Goal: Information Seeking & Learning: Find specific fact

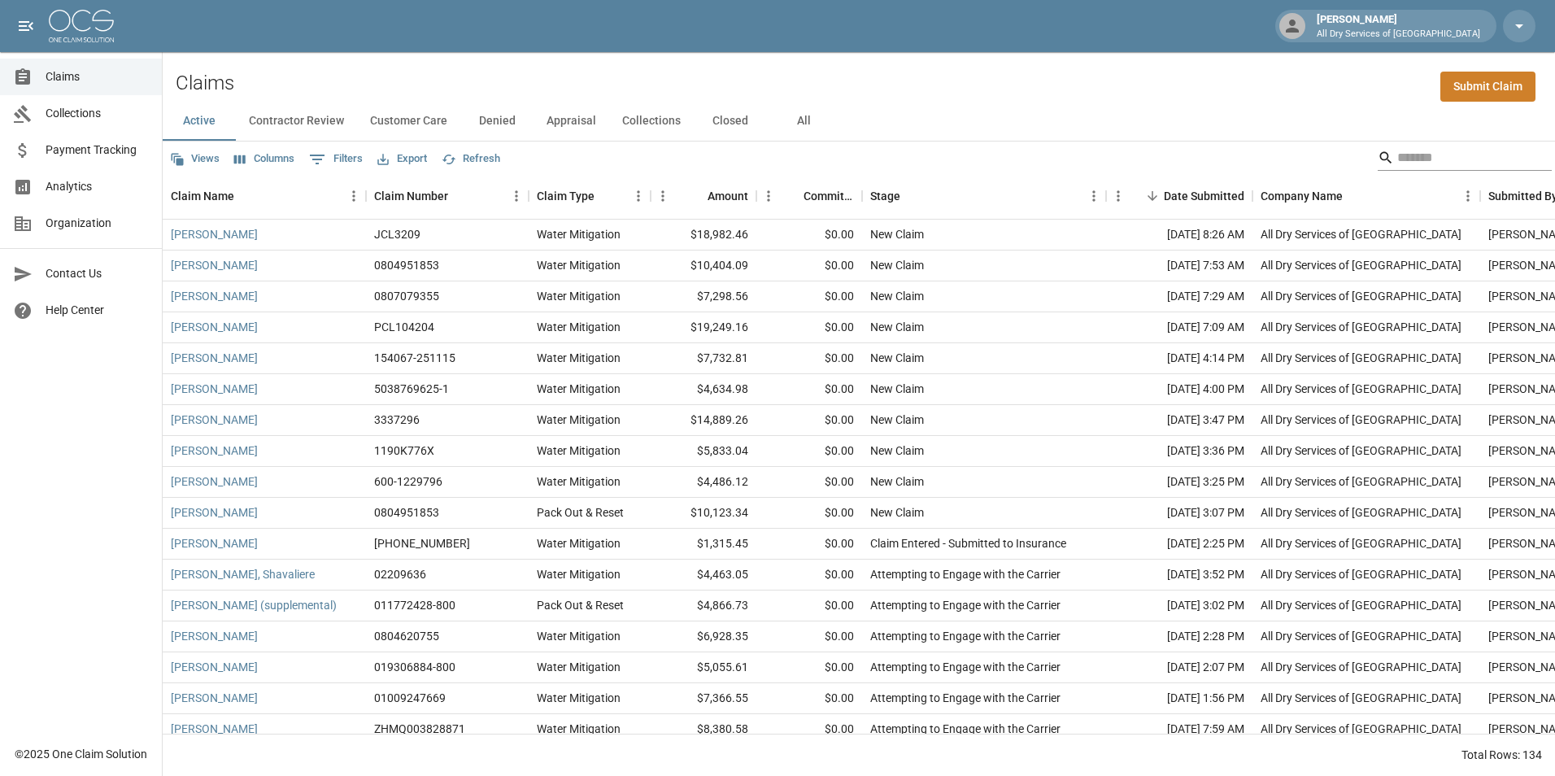
click at [1404, 157] on input "Search" at bounding box center [1462, 158] width 130 height 26
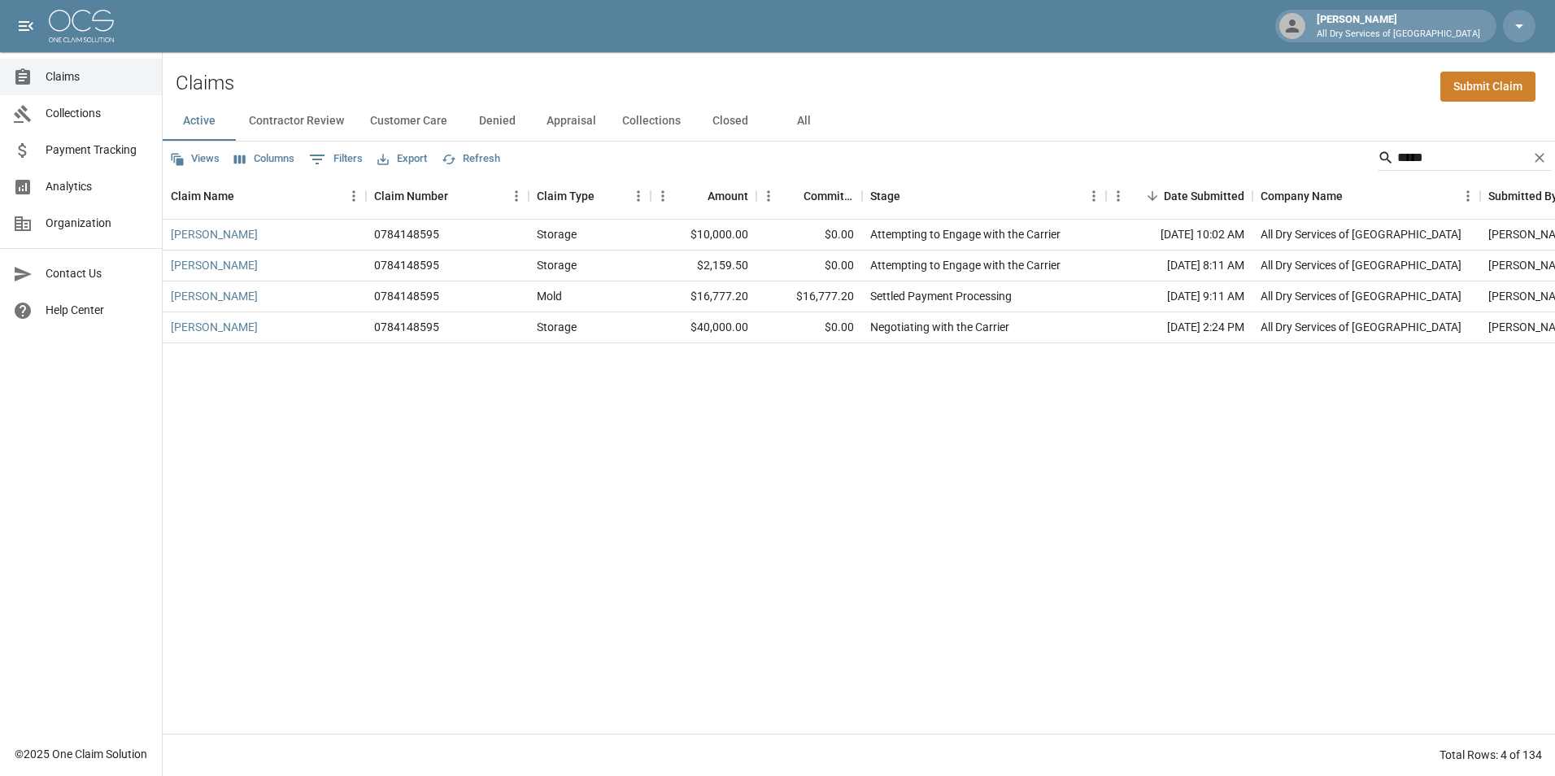
click at [770, 546] on div "[PERSON_NAME] 0784148595 Storage $10,000.00 $0.00 Attempting to Engage with the…" at bounding box center [923, 477] width 1521 height 514
click at [1439, 158] on input "*****" at bounding box center [1462, 158] width 130 height 26
type input "*"
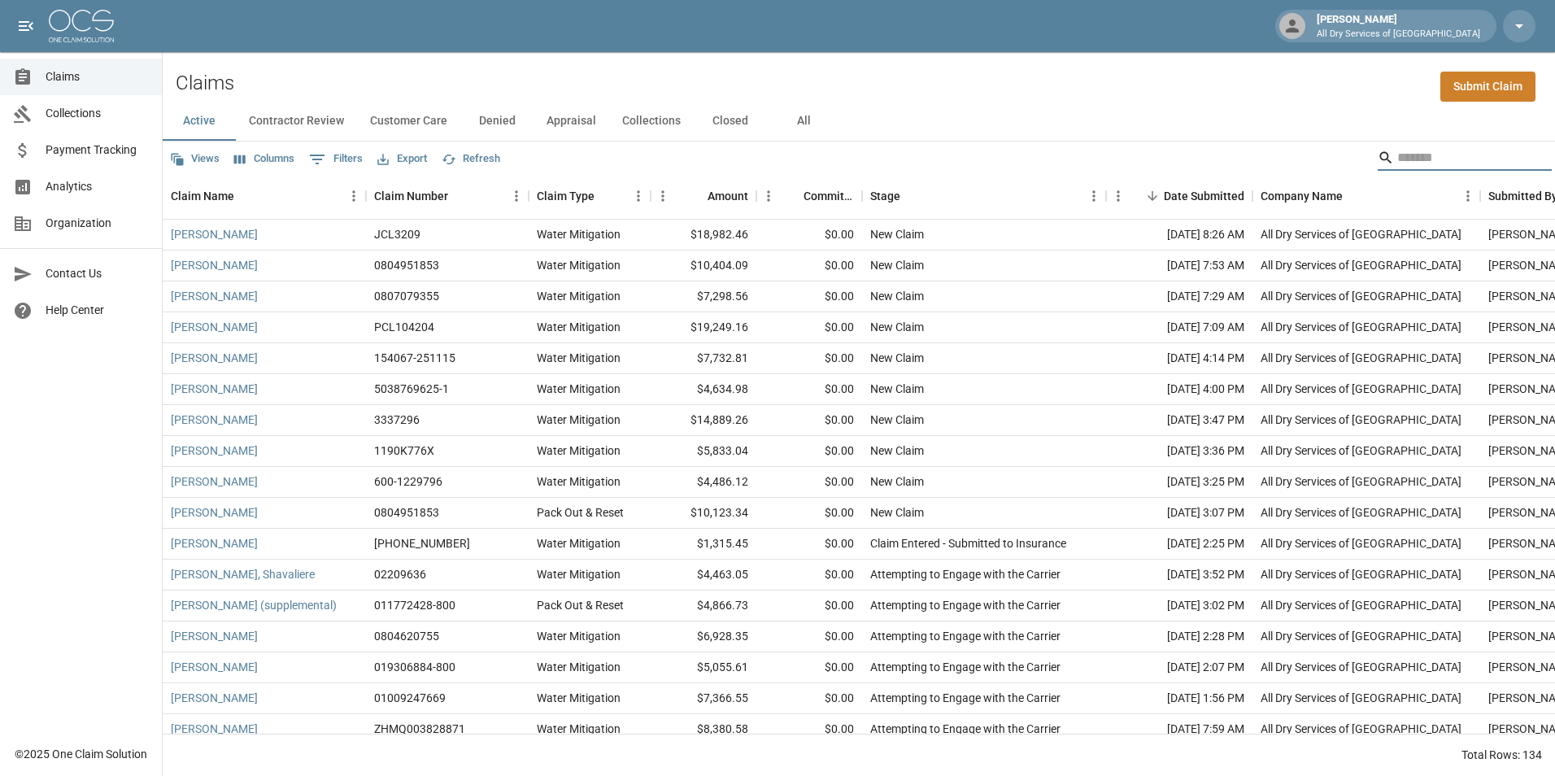
click at [796, 120] on button "All" at bounding box center [803, 121] width 73 height 39
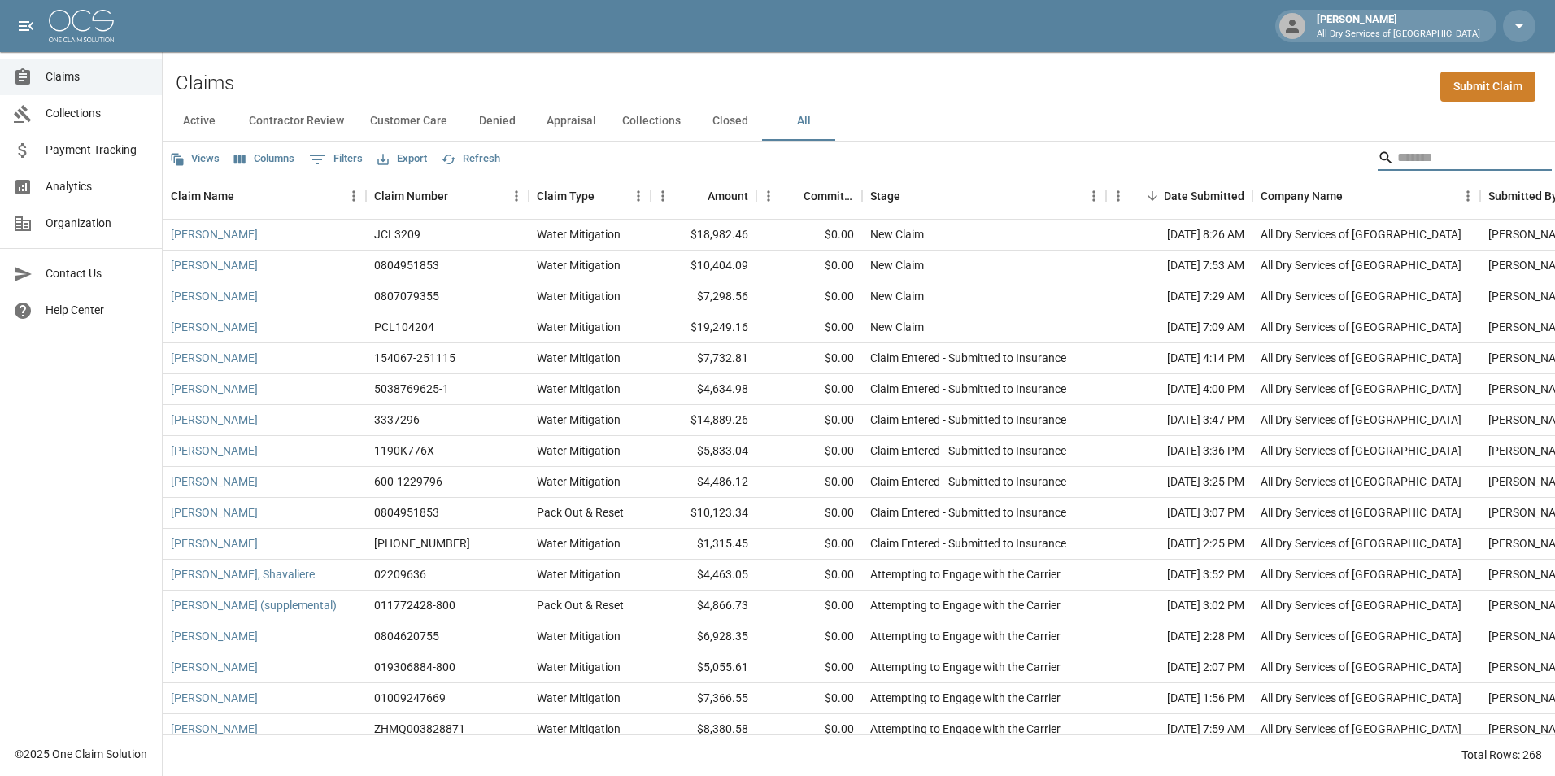
click at [1410, 150] on input "Search" at bounding box center [1462, 158] width 130 height 26
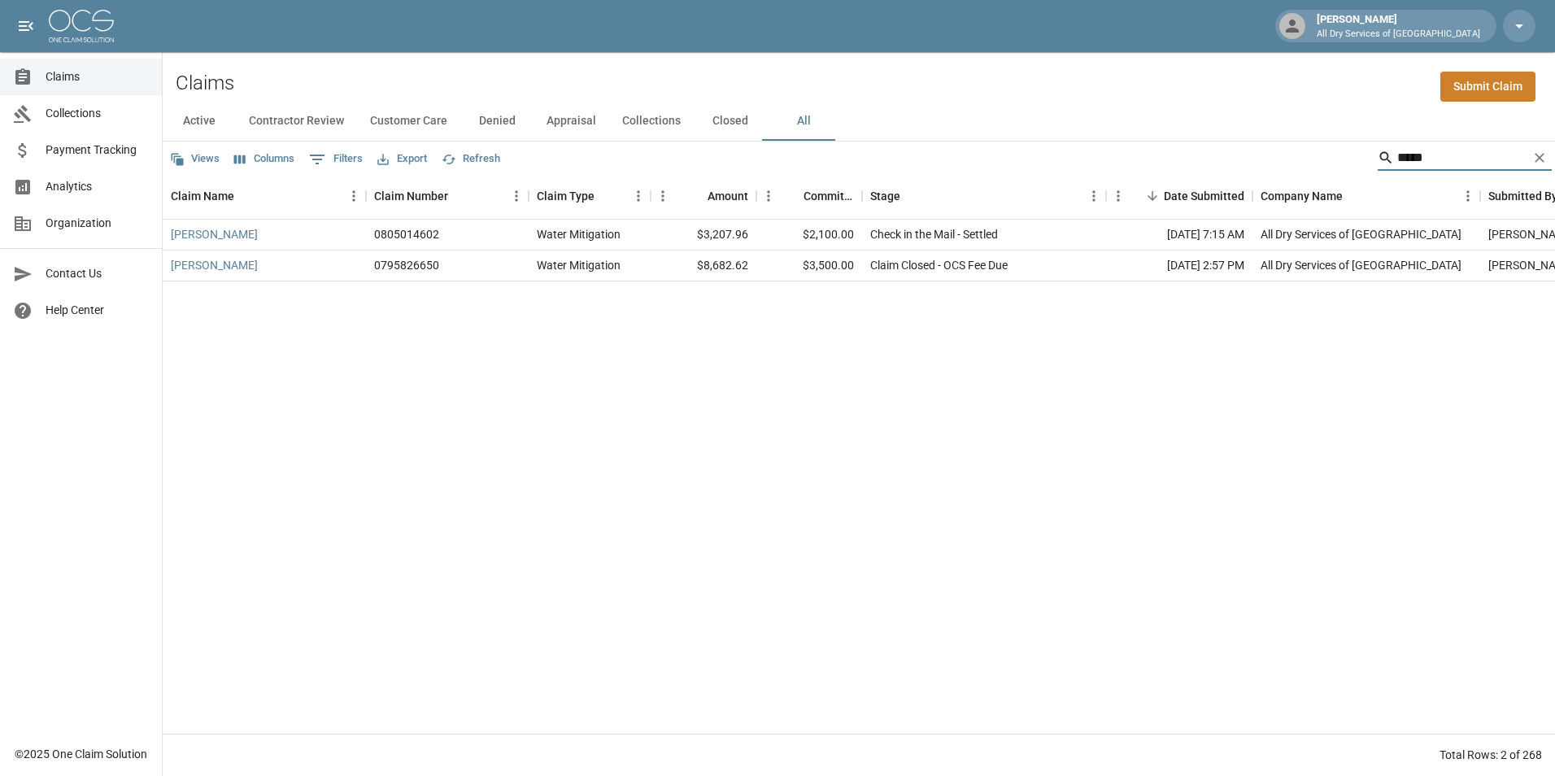
type input "*****"
click at [188, 235] on link "[PERSON_NAME]" at bounding box center [214, 234] width 87 height 16
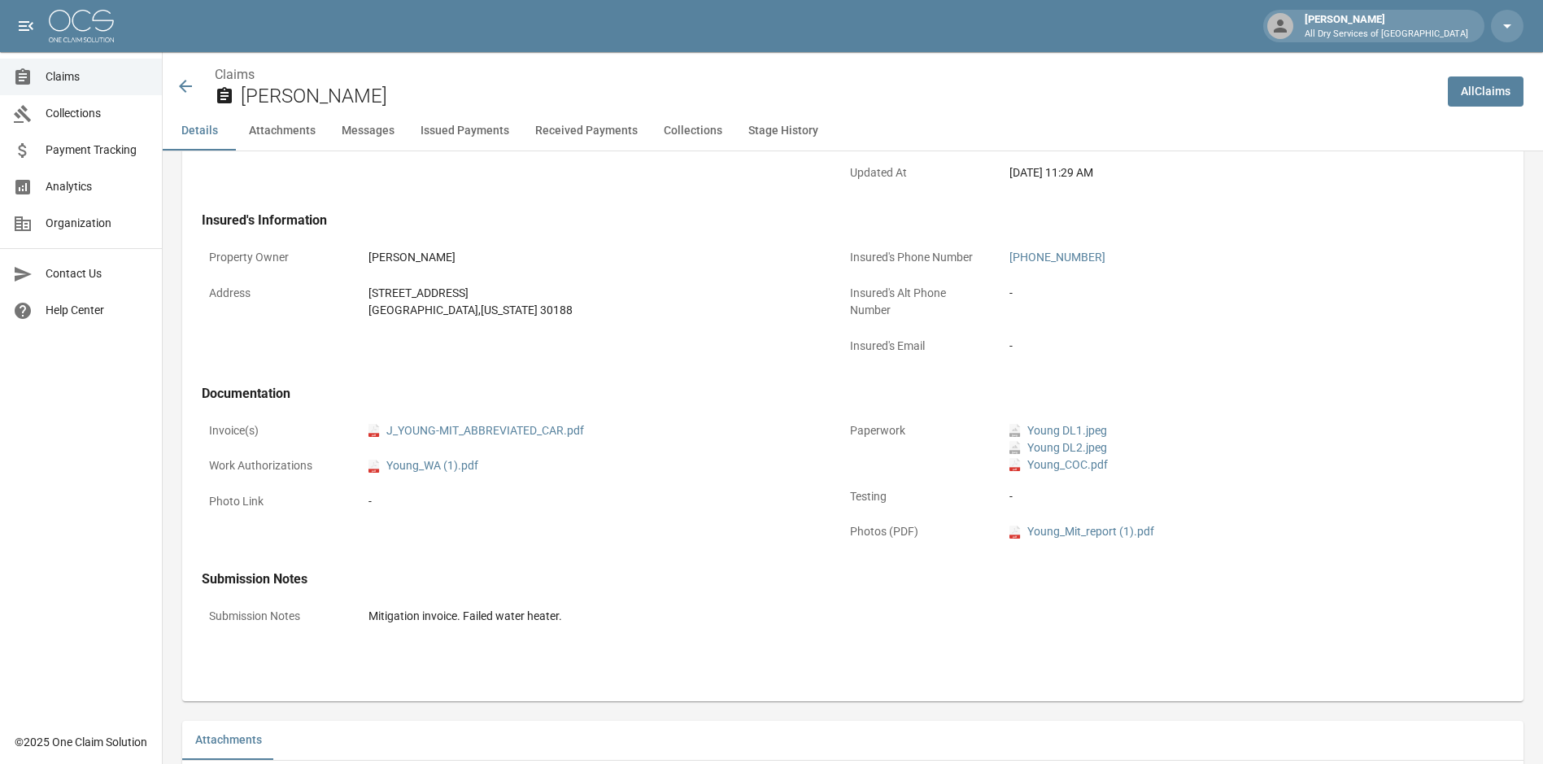
scroll to position [488, 0]
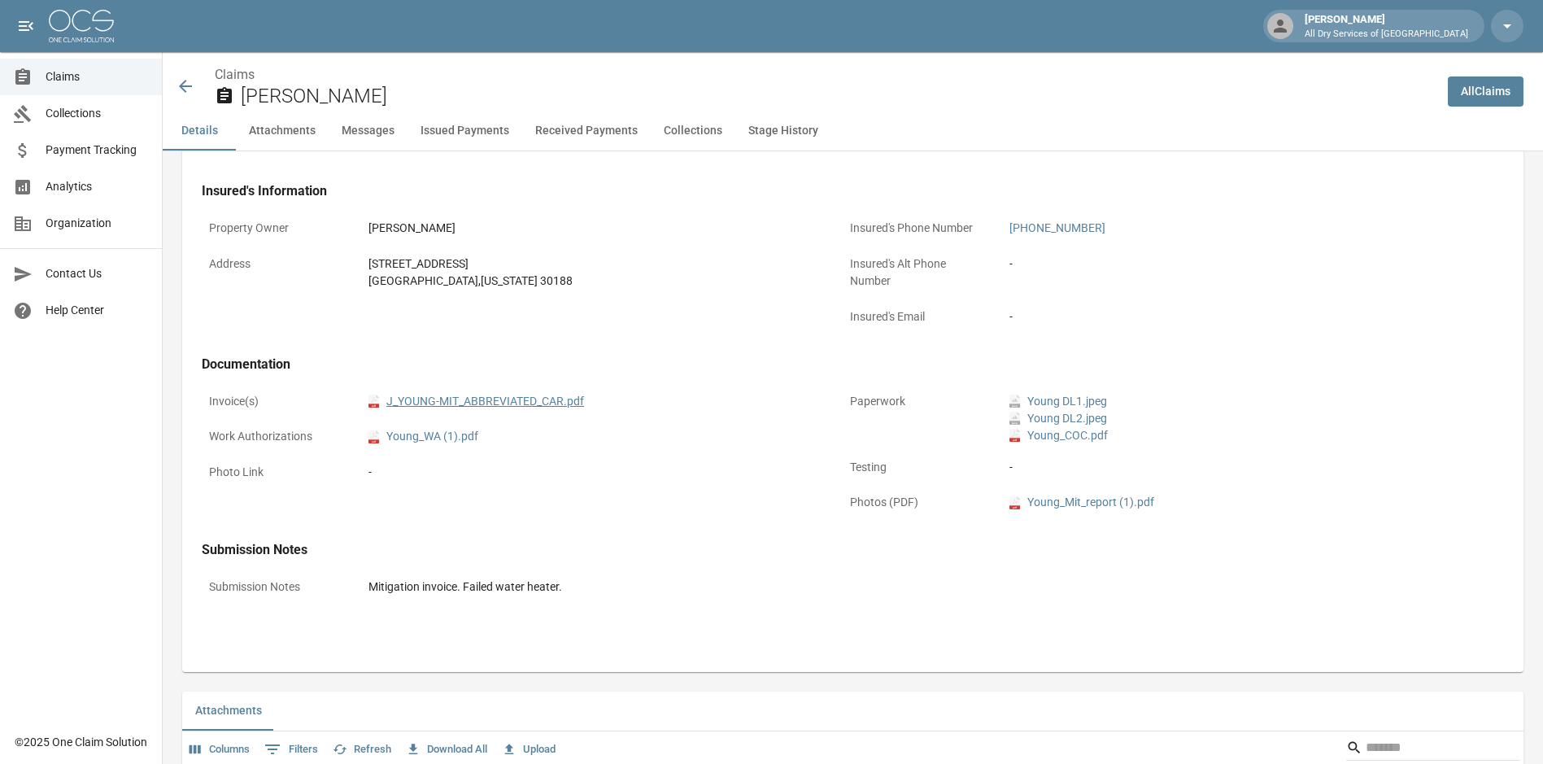
click at [506, 398] on link "pdf J_YOUNG-MIT_ABBREVIATED_CAR.pdf" at bounding box center [476, 401] width 216 height 17
drag, startPoint x: 98, startPoint y: 76, endPoint x: 126, endPoint y: 82, distance: 28.2
click at [98, 76] on span "Claims" at bounding box center [97, 76] width 103 height 17
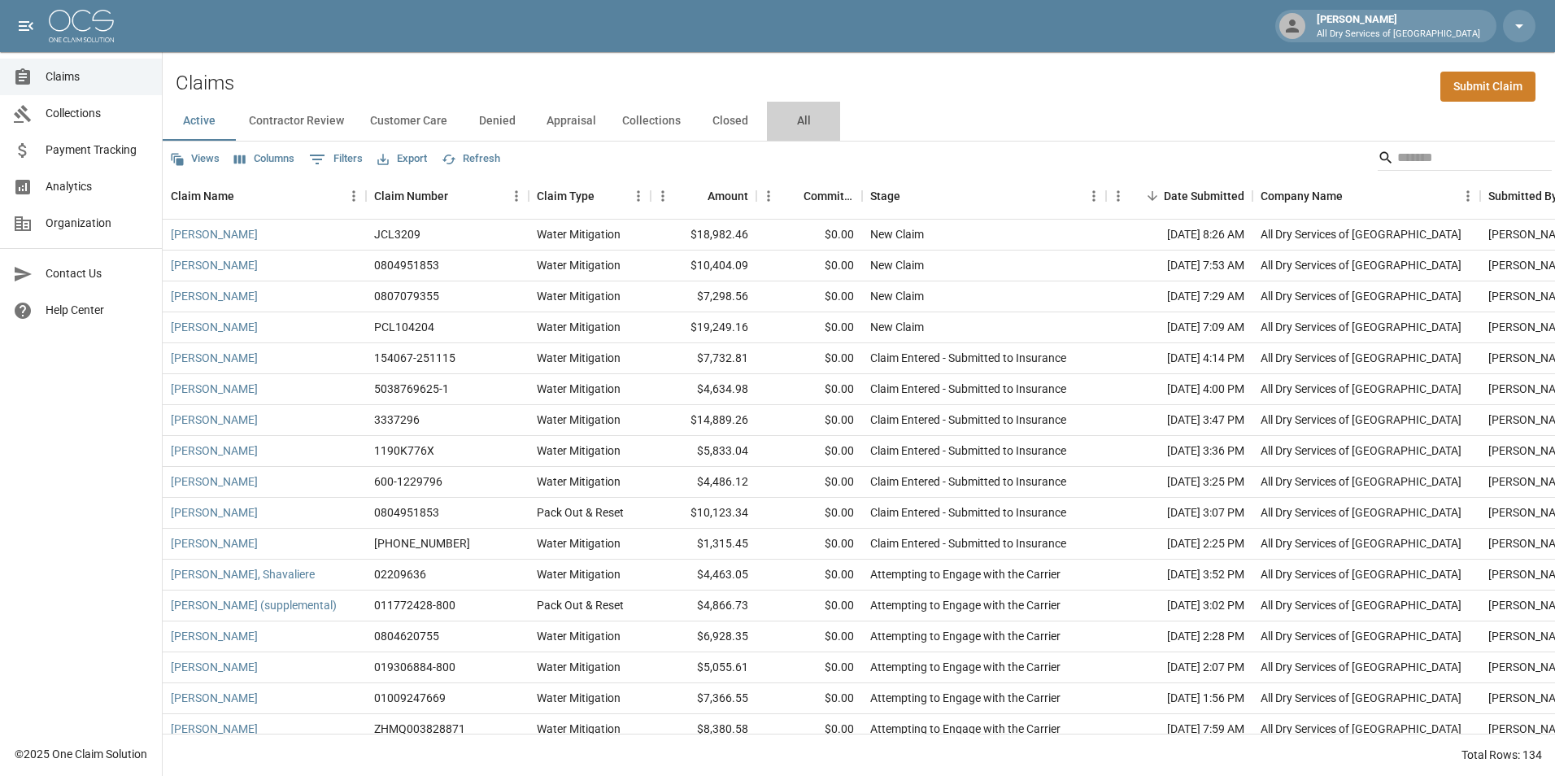
drag, startPoint x: 801, startPoint y: 124, endPoint x: 836, endPoint y: 127, distance: 35.1
click at [805, 124] on button "All" at bounding box center [803, 121] width 73 height 39
click at [1414, 165] on input "Search" at bounding box center [1462, 158] width 130 height 26
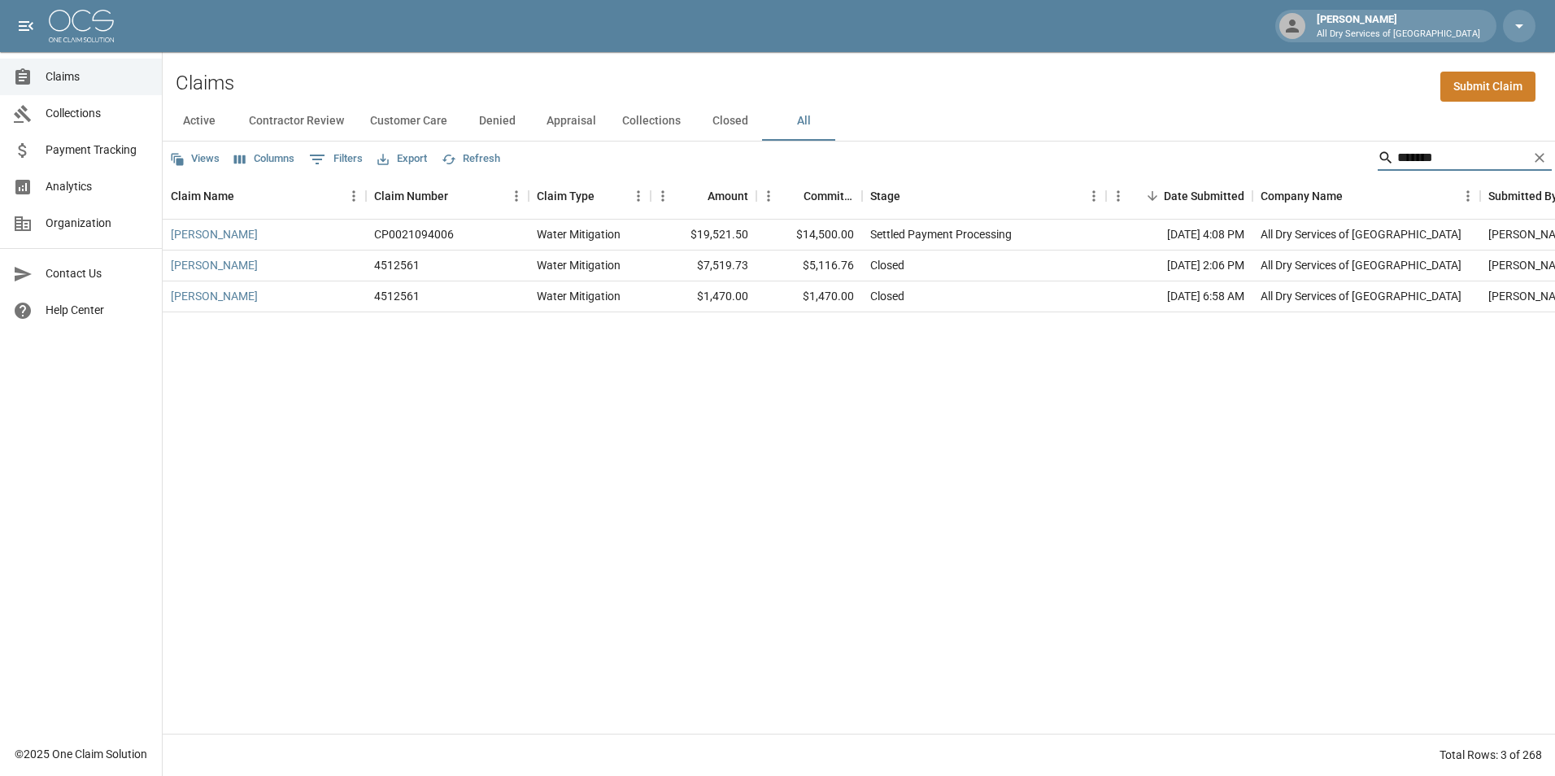
type input "*******"
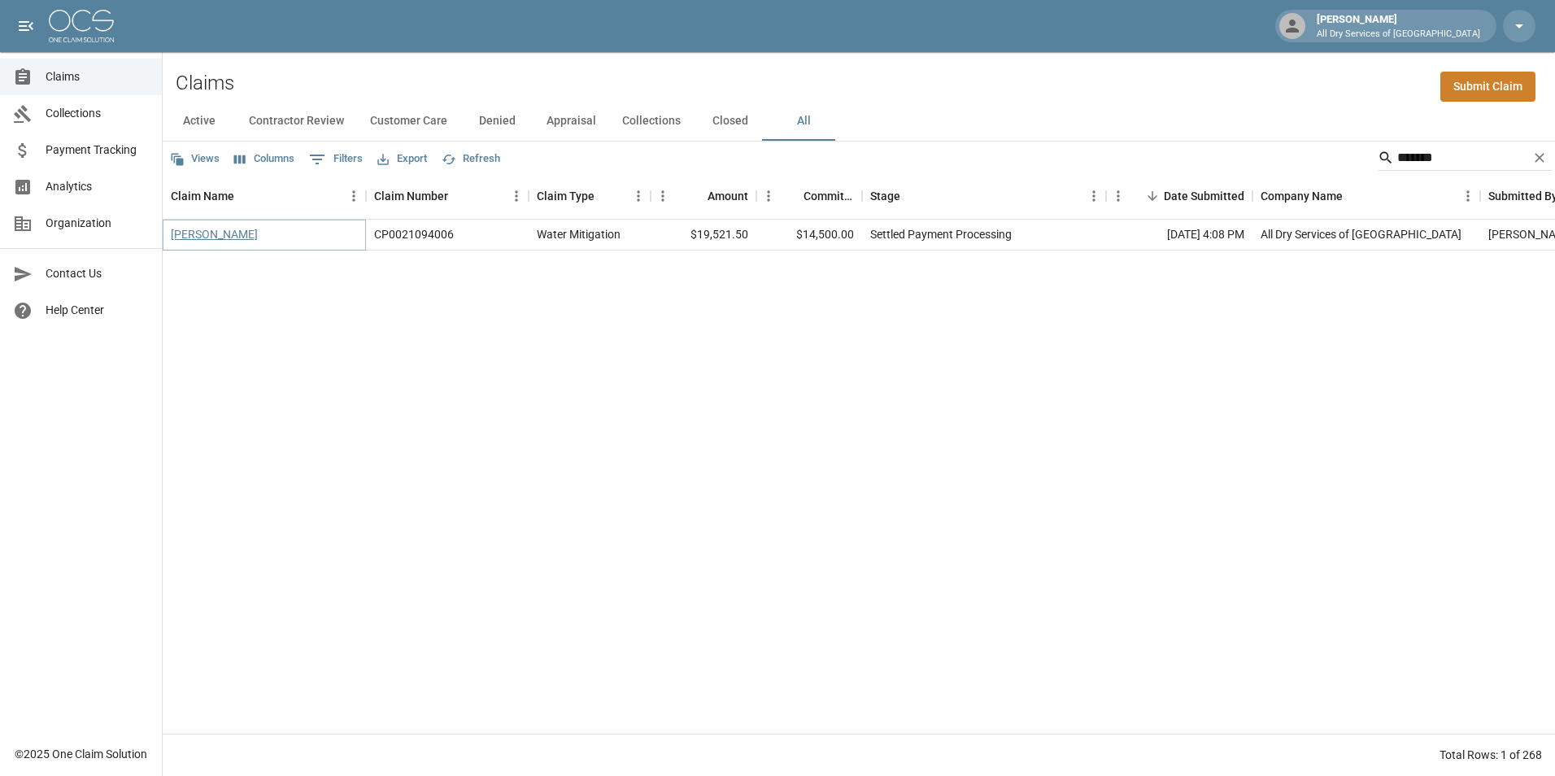
click at [217, 231] on link "[PERSON_NAME]" at bounding box center [214, 234] width 87 height 16
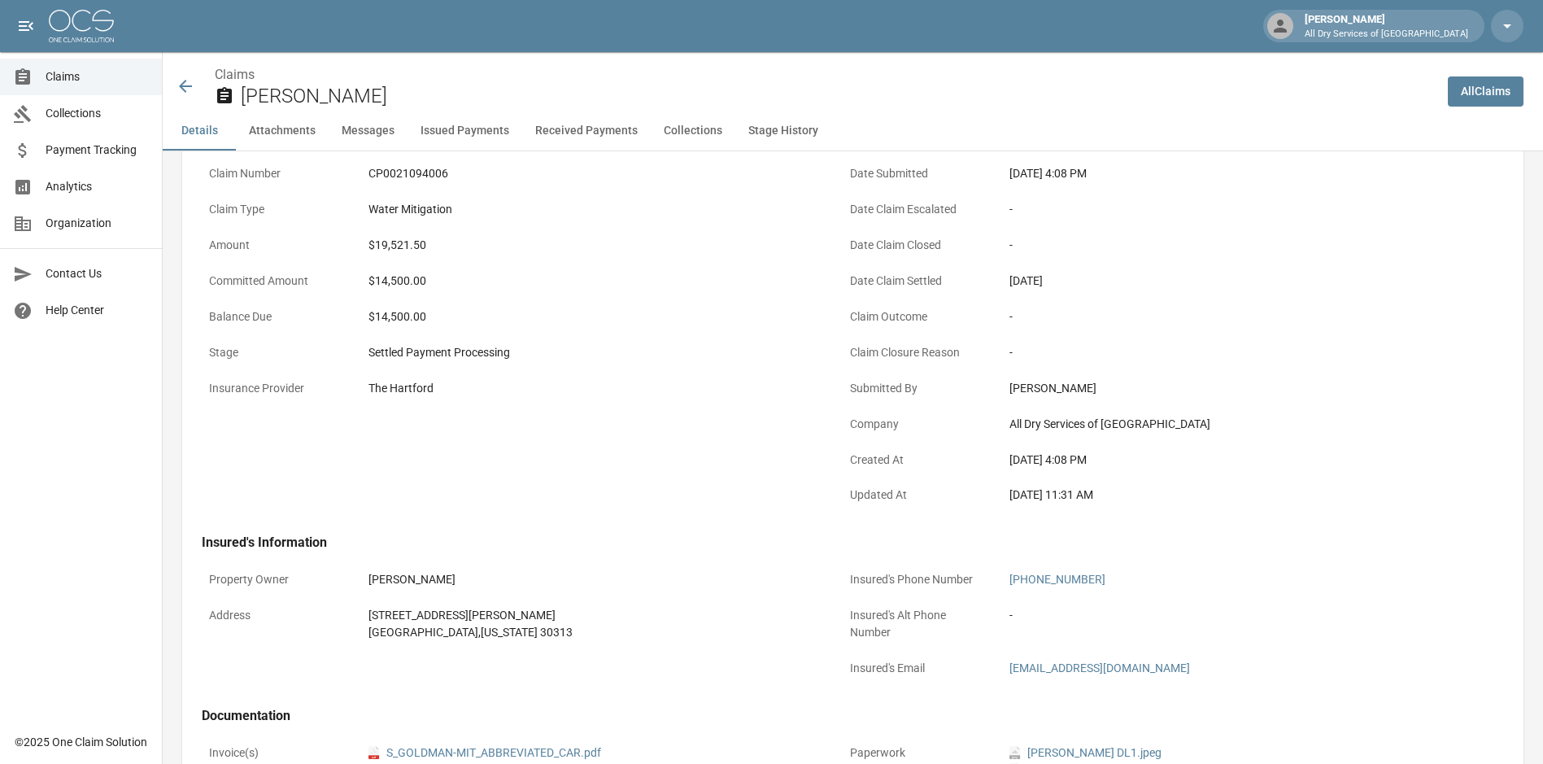
scroll to position [488, 0]
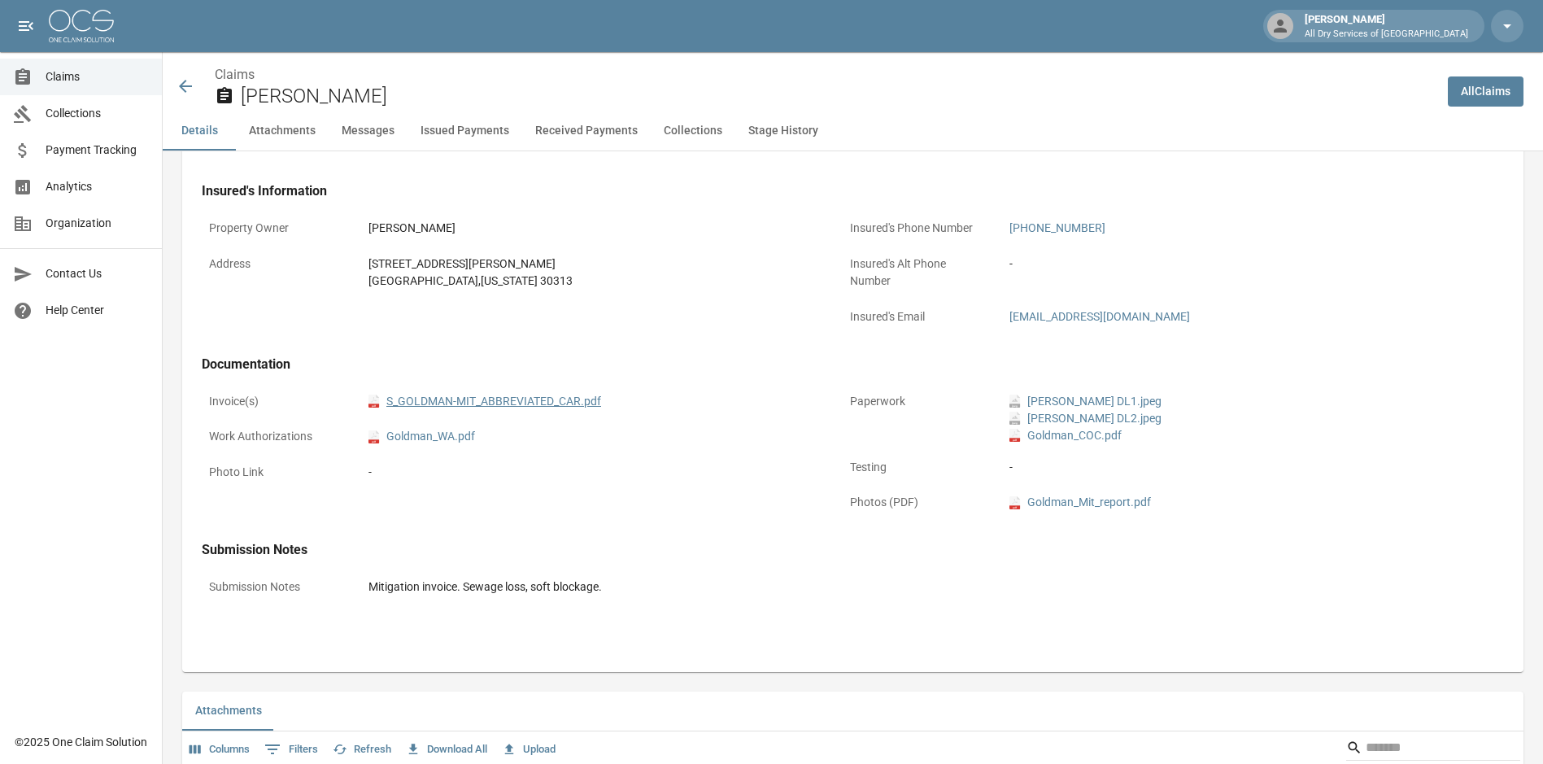
click at [516, 402] on link "pdf S_GOLDMAN-MIT_ABBREVIATED_CAR.pdf" at bounding box center [484, 401] width 233 height 17
drag, startPoint x: 72, startPoint y: 76, endPoint x: 103, endPoint y: 80, distance: 31.1
click at [72, 76] on span "Claims" at bounding box center [97, 76] width 103 height 17
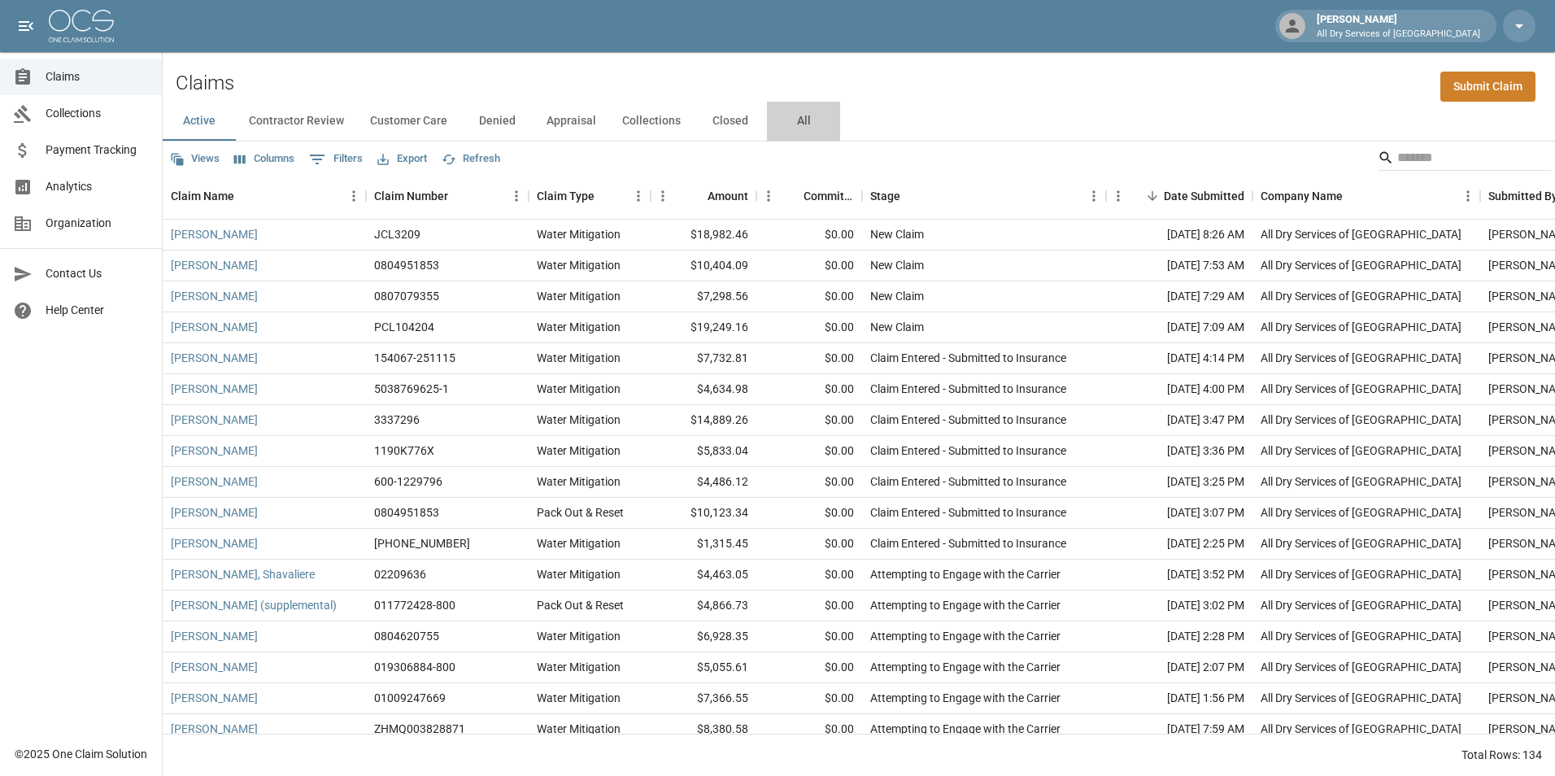
click at [799, 118] on button "All" at bounding box center [803, 121] width 73 height 39
click at [1428, 166] on input "Search" at bounding box center [1462, 158] width 130 height 26
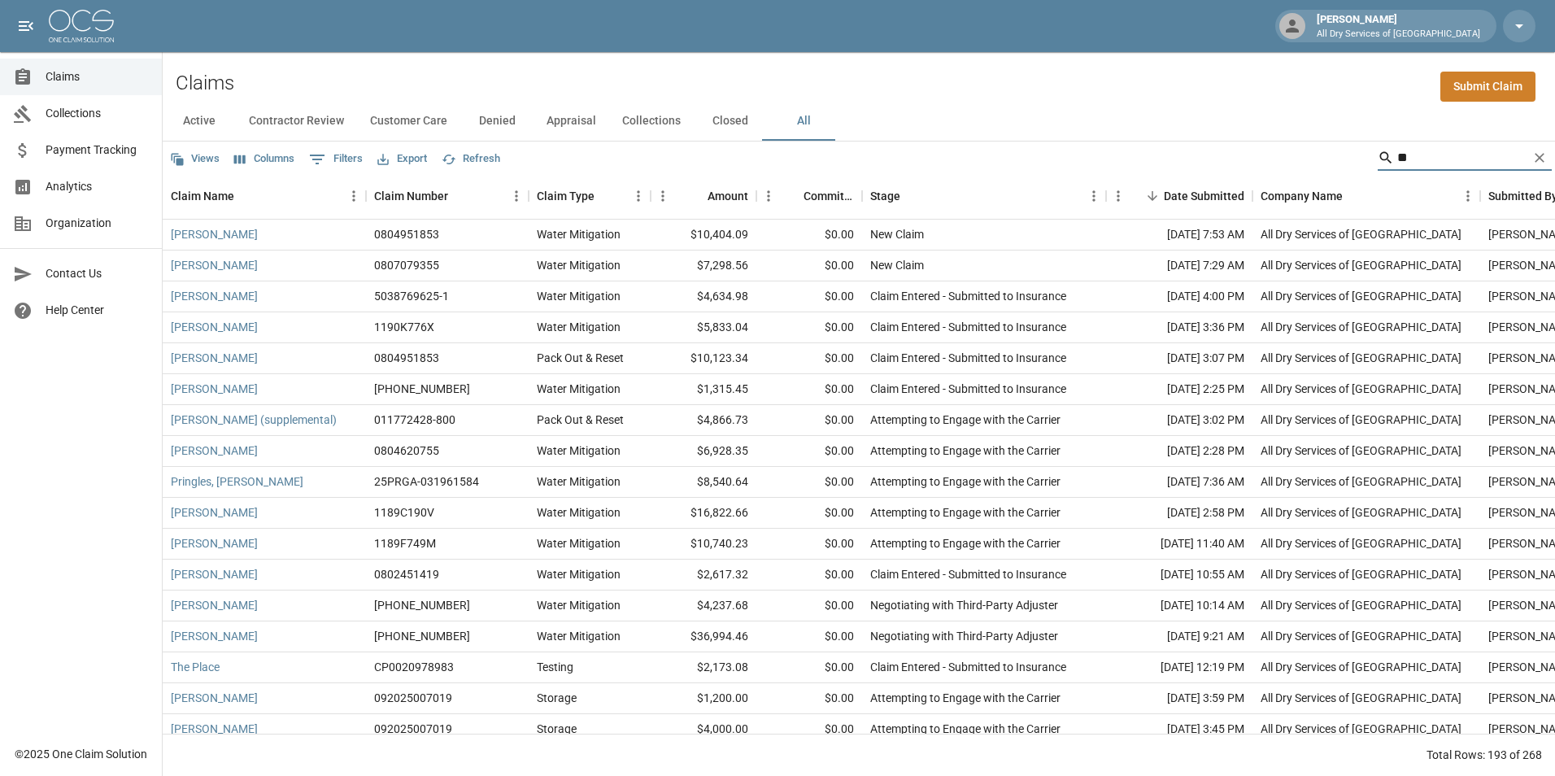
type input "*"
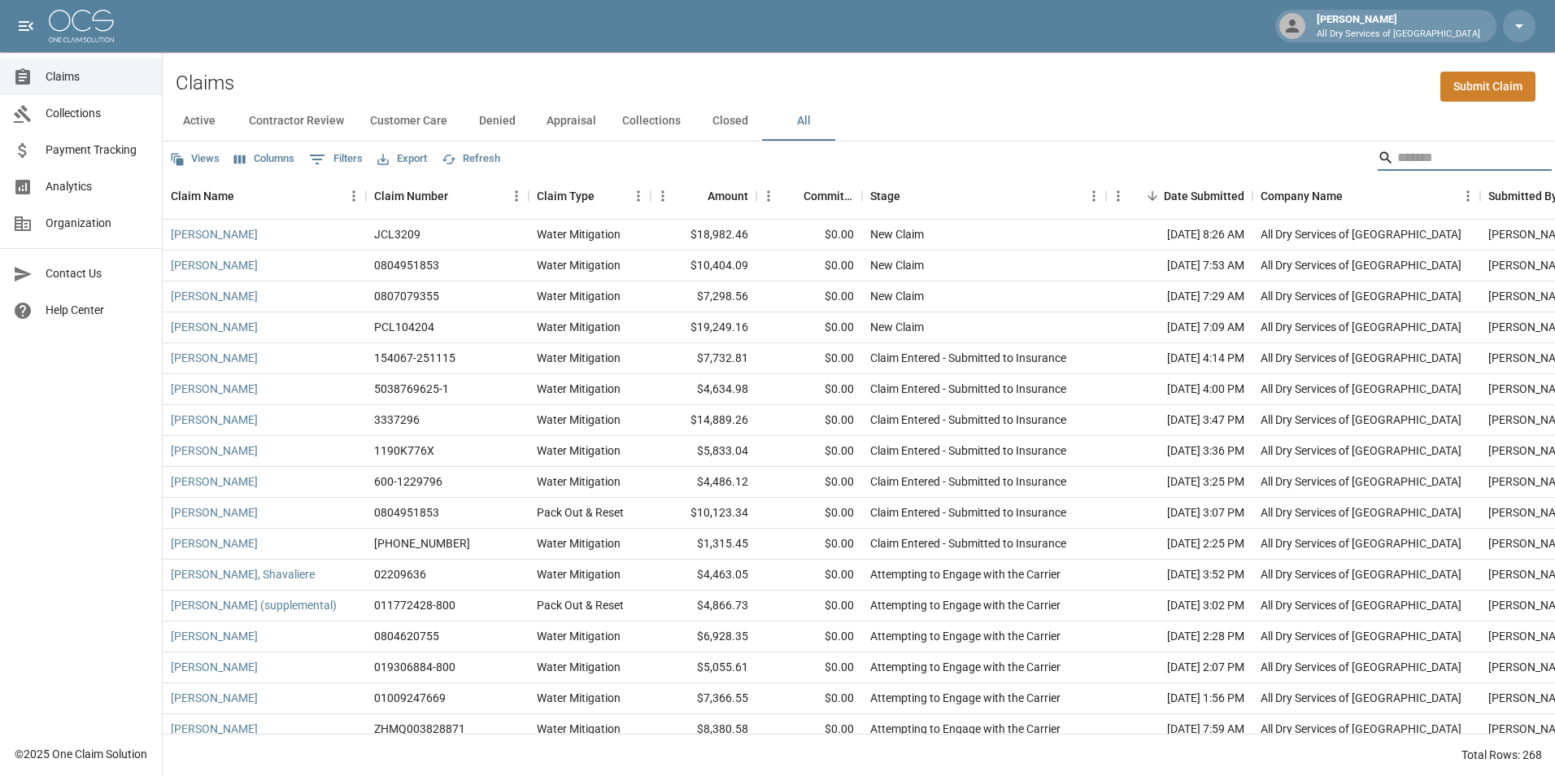
click at [1431, 163] on input "Search" at bounding box center [1462, 158] width 130 height 26
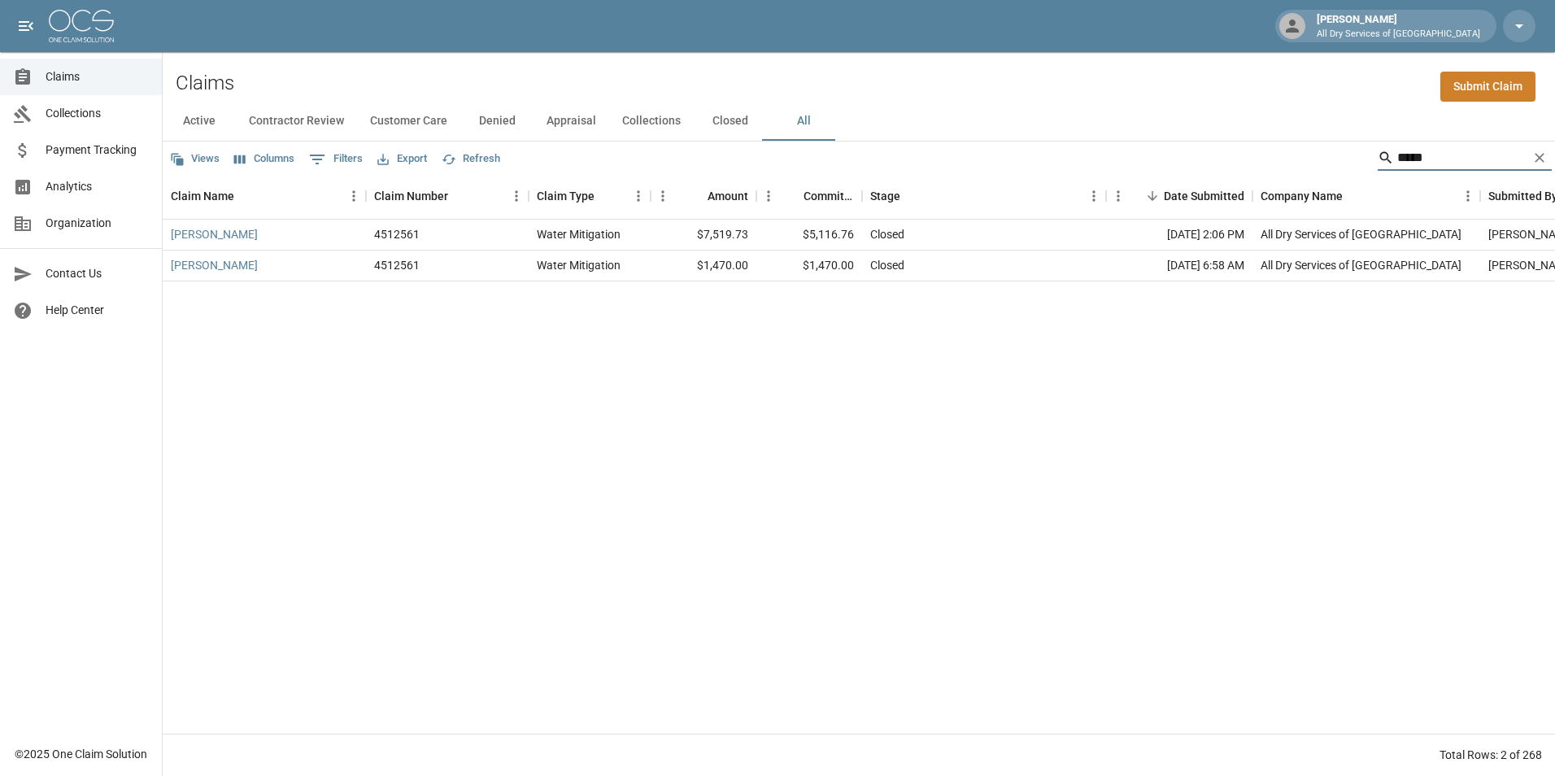
type input "*****"
click at [603, 422] on div "[PERSON_NAME] 4512561 Water Mitigation $7,519.73 $5,116.76 Closed [DATE] 2:06 P…" at bounding box center [923, 477] width 1521 height 514
click at [203, 265] on link "[PERSON_NAME]" at bounding box center [214, 265] width 87 height 16
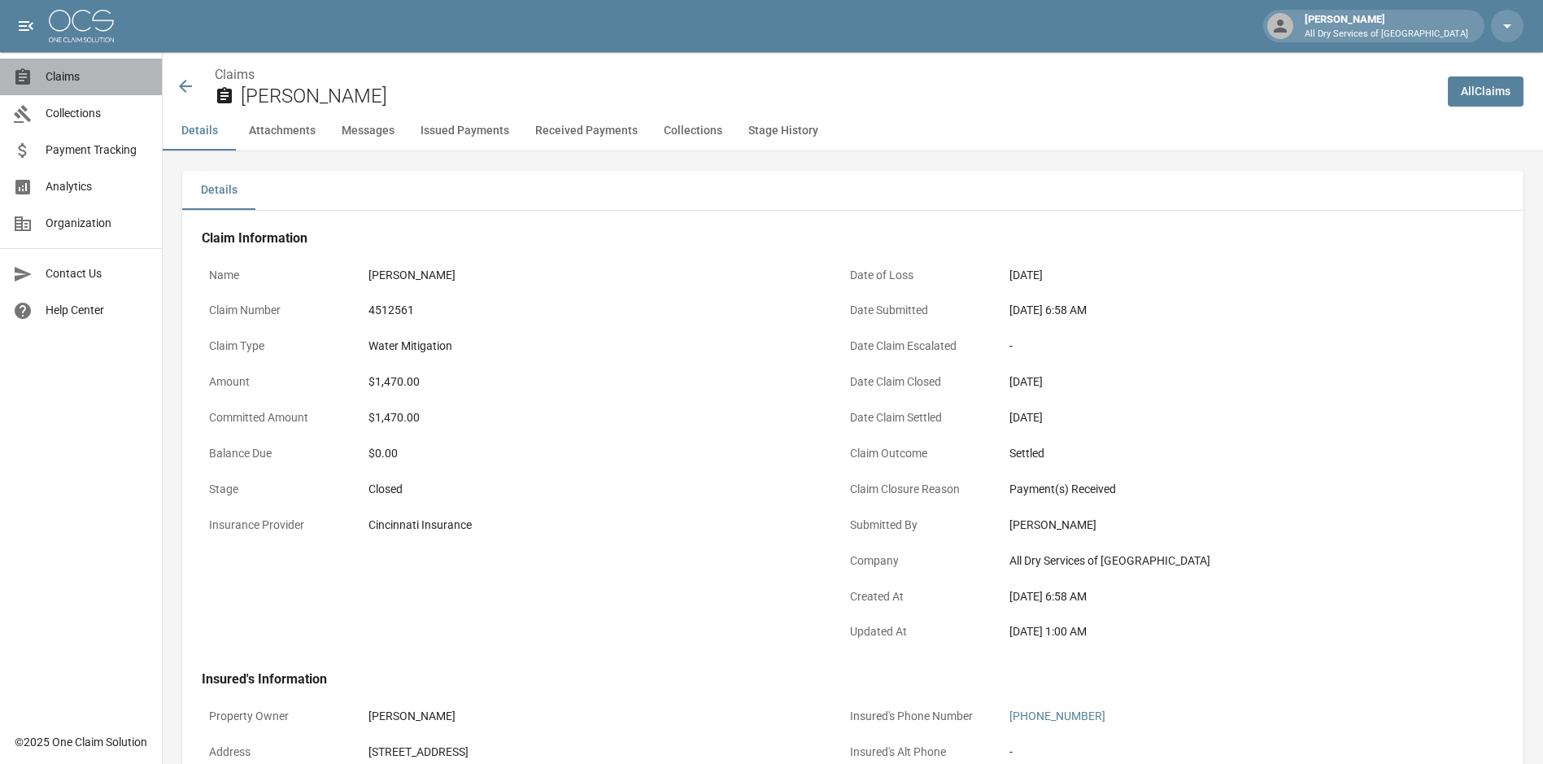
click at [83, 78] on span "Claims" at bounding box center [97, 76] width 103 height 17
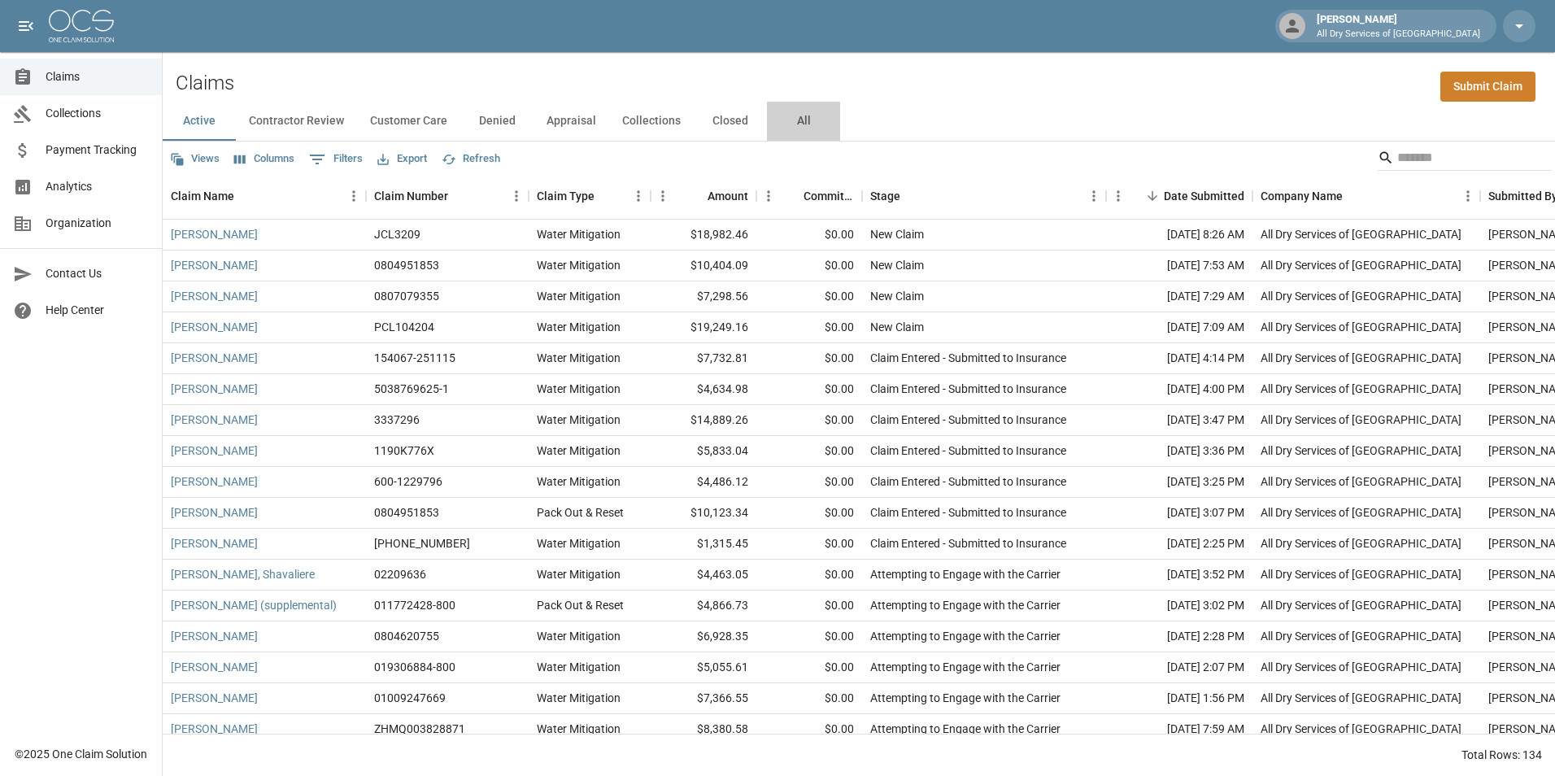
click at [792, 120] on button "All" at bounding box center [803, 121] width 73 height 39
click at [1422, 160] on input "Search" at bounding box center [1462, 158] width 130 height 26
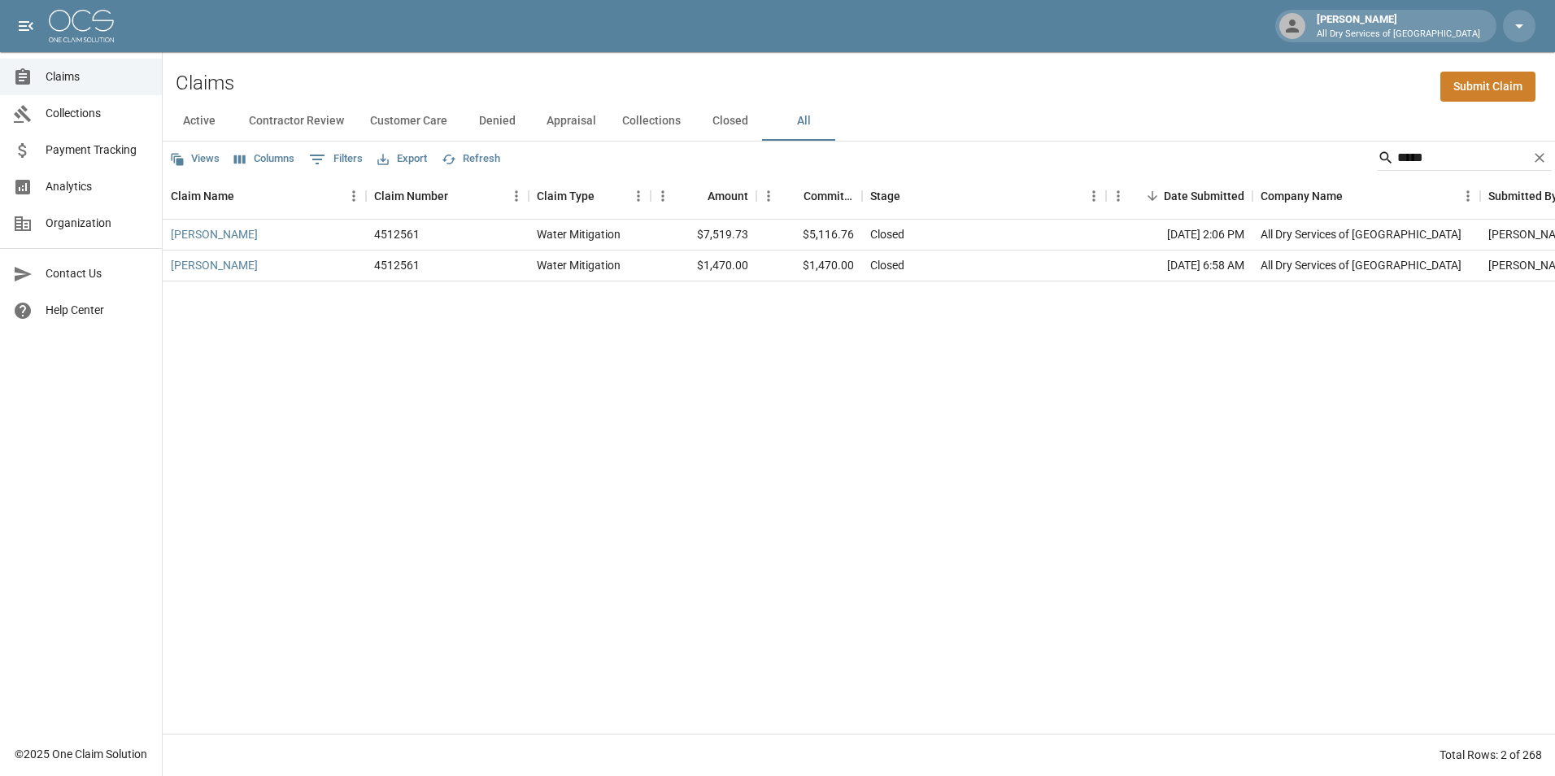
click at [1248, 409] on div "[PERSON_NAME] 4512561 Water Mitigation $7,519.73 $5,116.76 Closed [DATE] 2:06 P…" at bounding box center [923, 477] width 1521 height 514
click at [1443, 162] on input "*****" at bounding box center [1462, 158] width 130 height 26
type input "*"
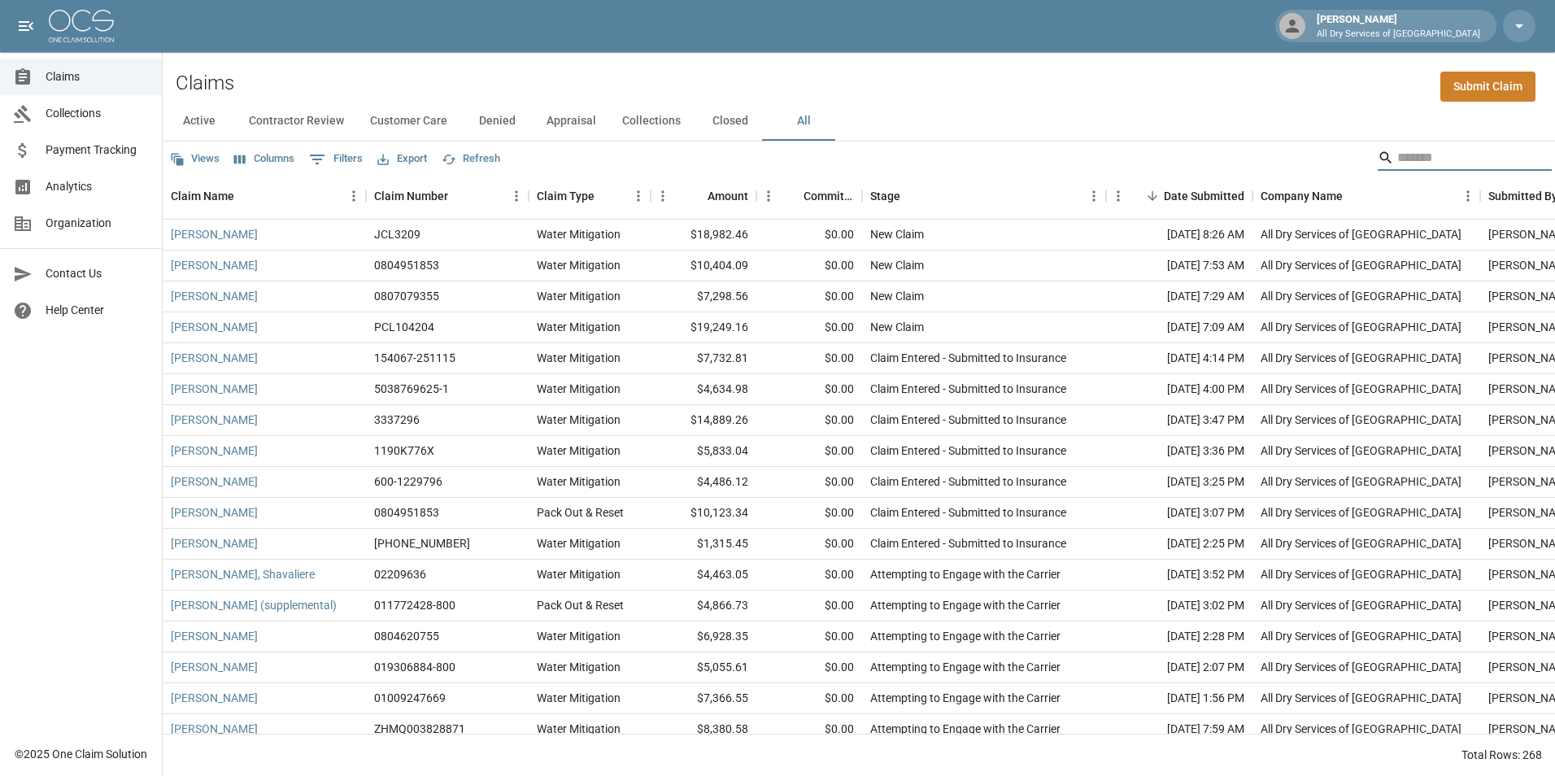
click at [120, 184] on span "Analytics" at bounding box center [97, 186] width 103 height 17
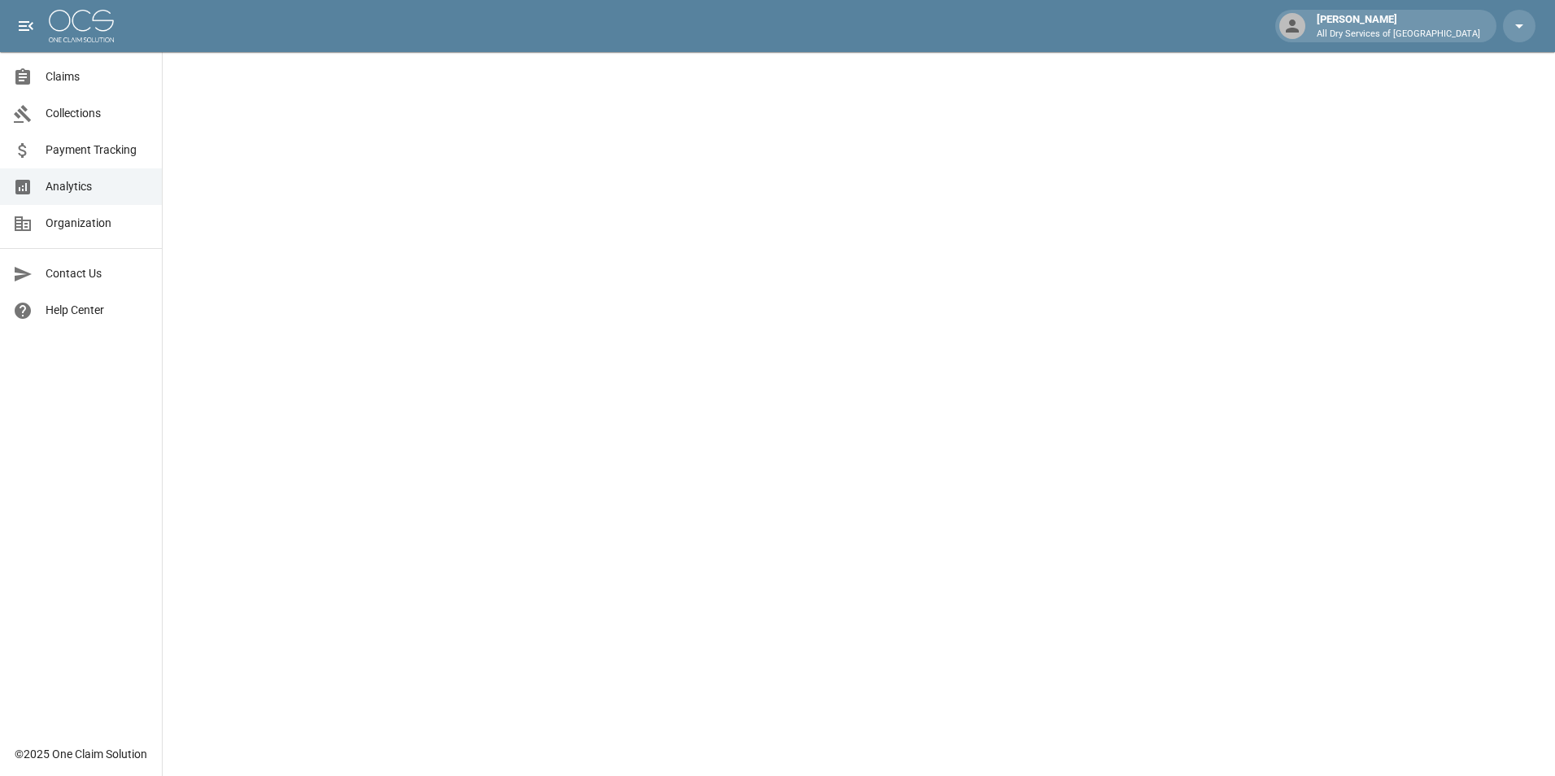
click at [91, 78] on span "Claims" at bounding box center [97, 76] width 103 height 17
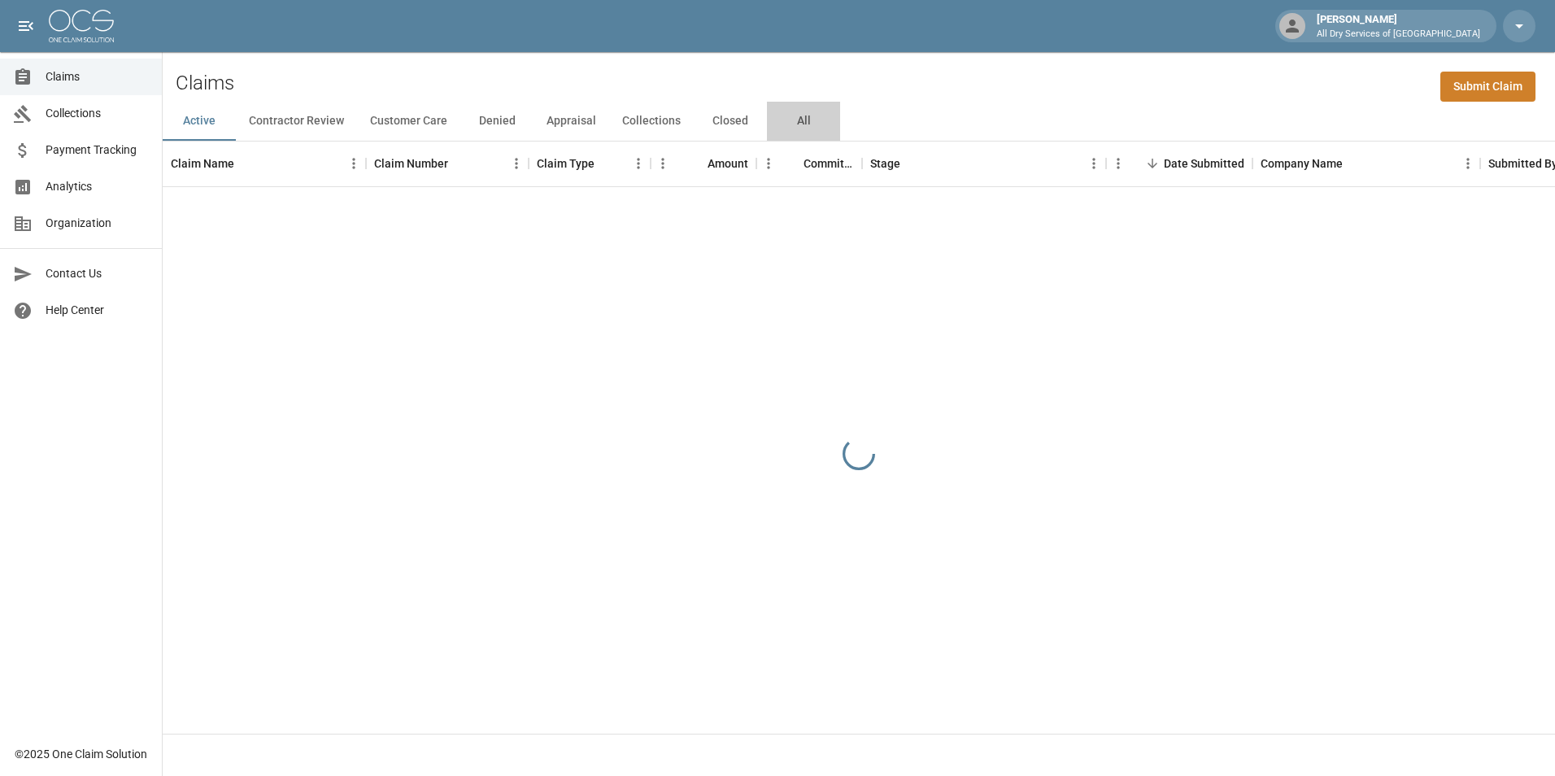
click at [795, 124] on button "All" at bounding box center [803, 121] width 73 height 39
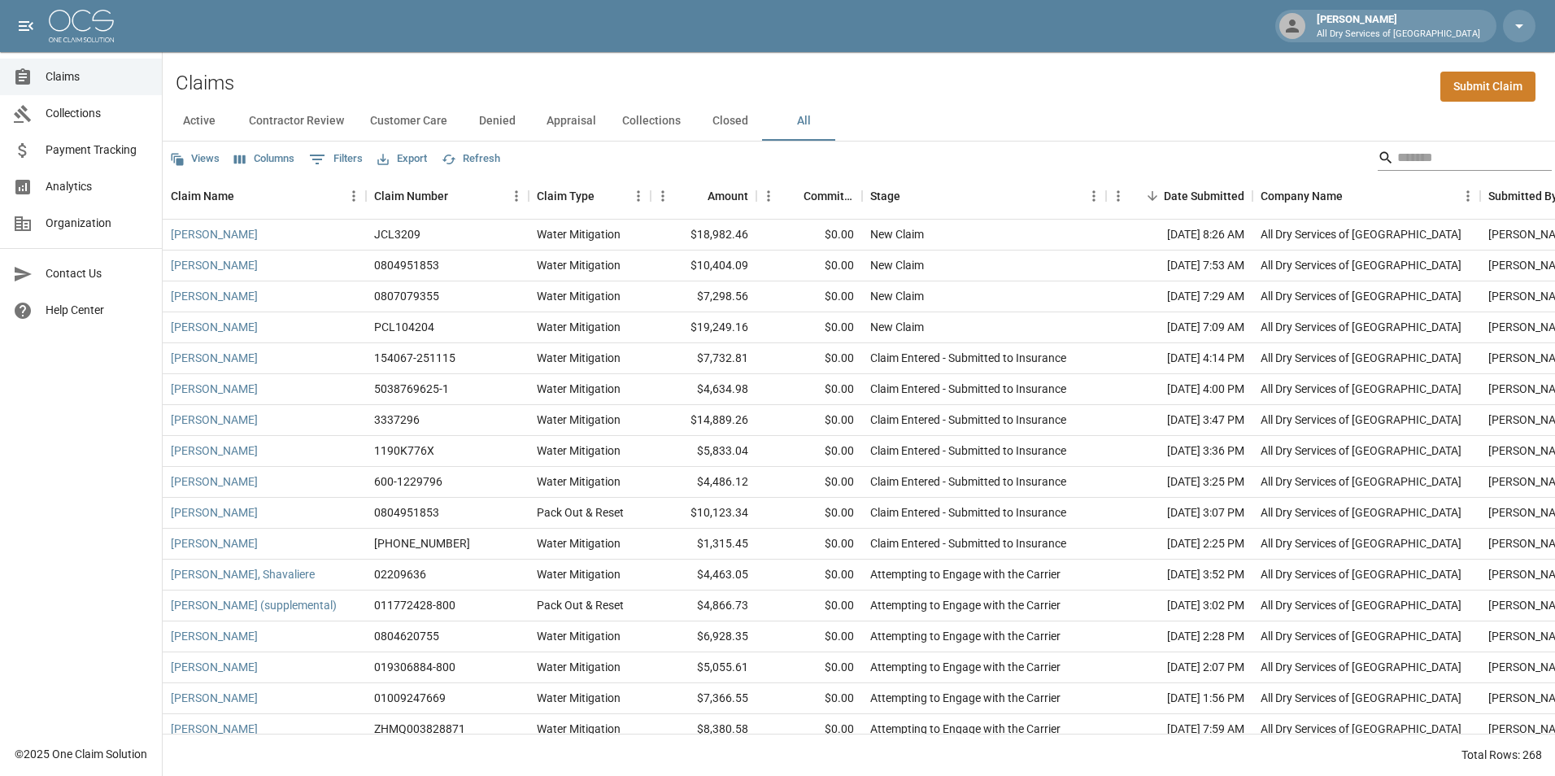
click at [1404, 158] on input "Search" at bounding box center [1462, 158] width 130 height 26
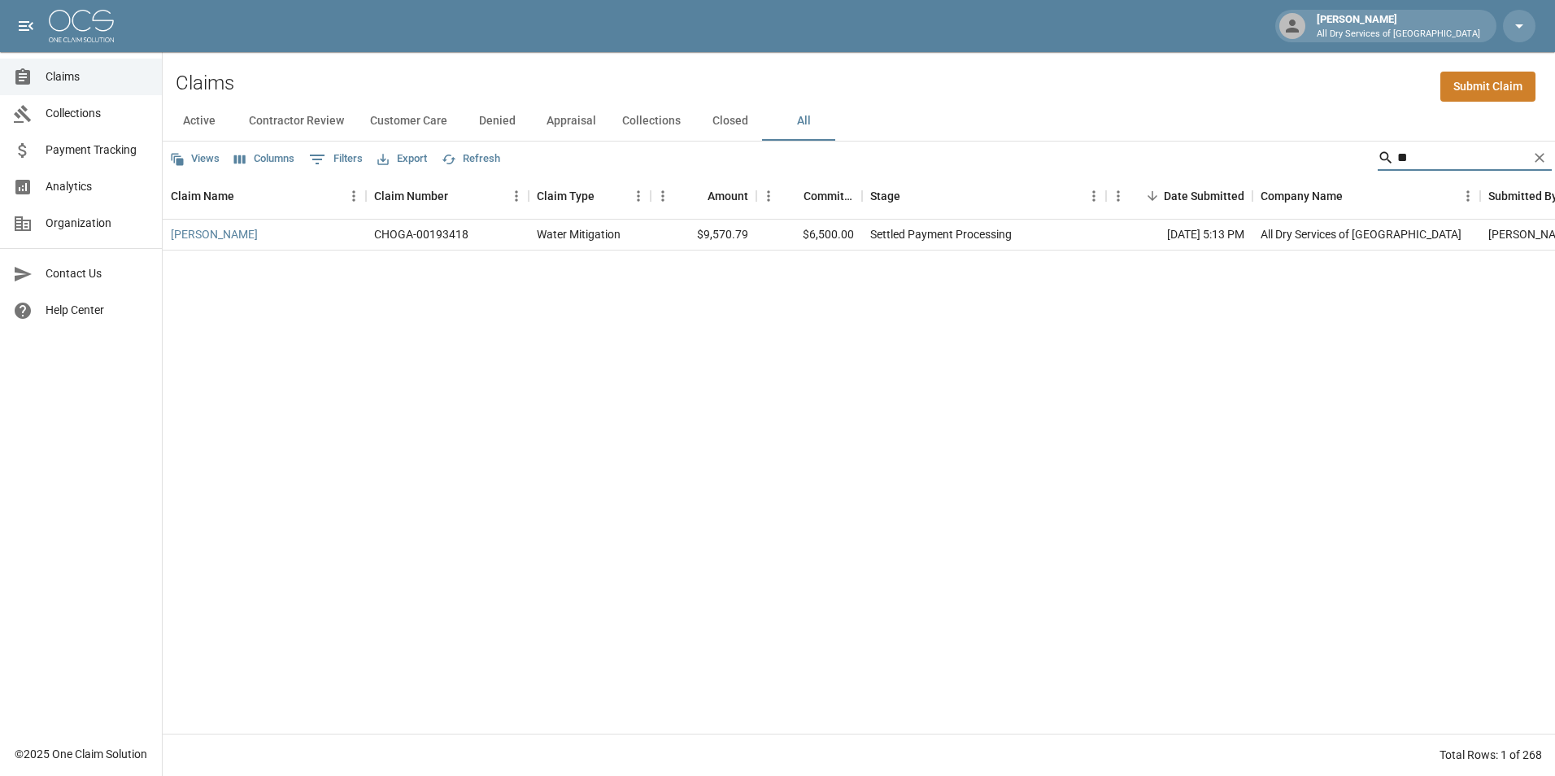
type input "*"
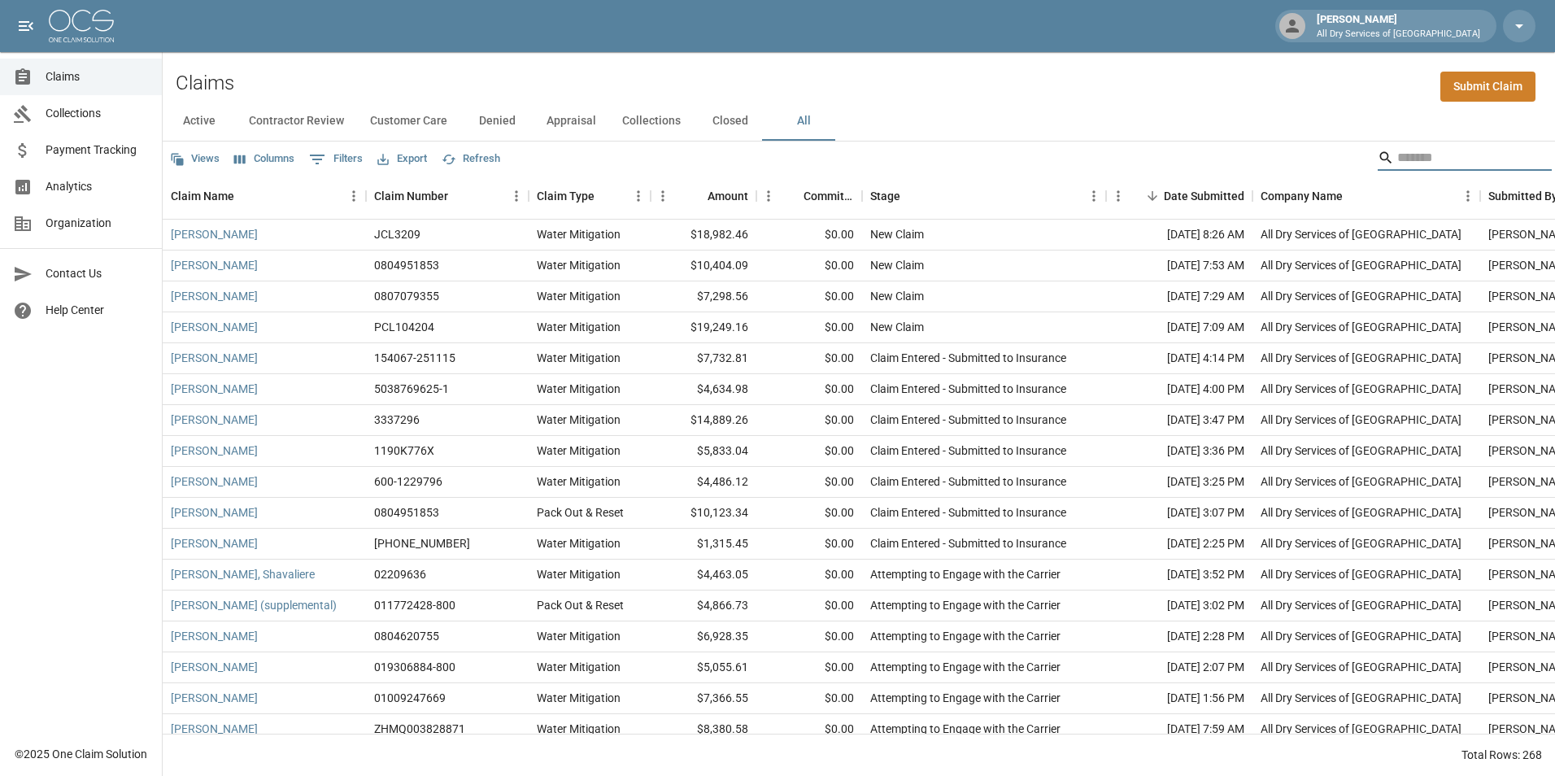
click at [1448, 163] on input "Search" at bounding box center [1462, 158] width 130 height 26
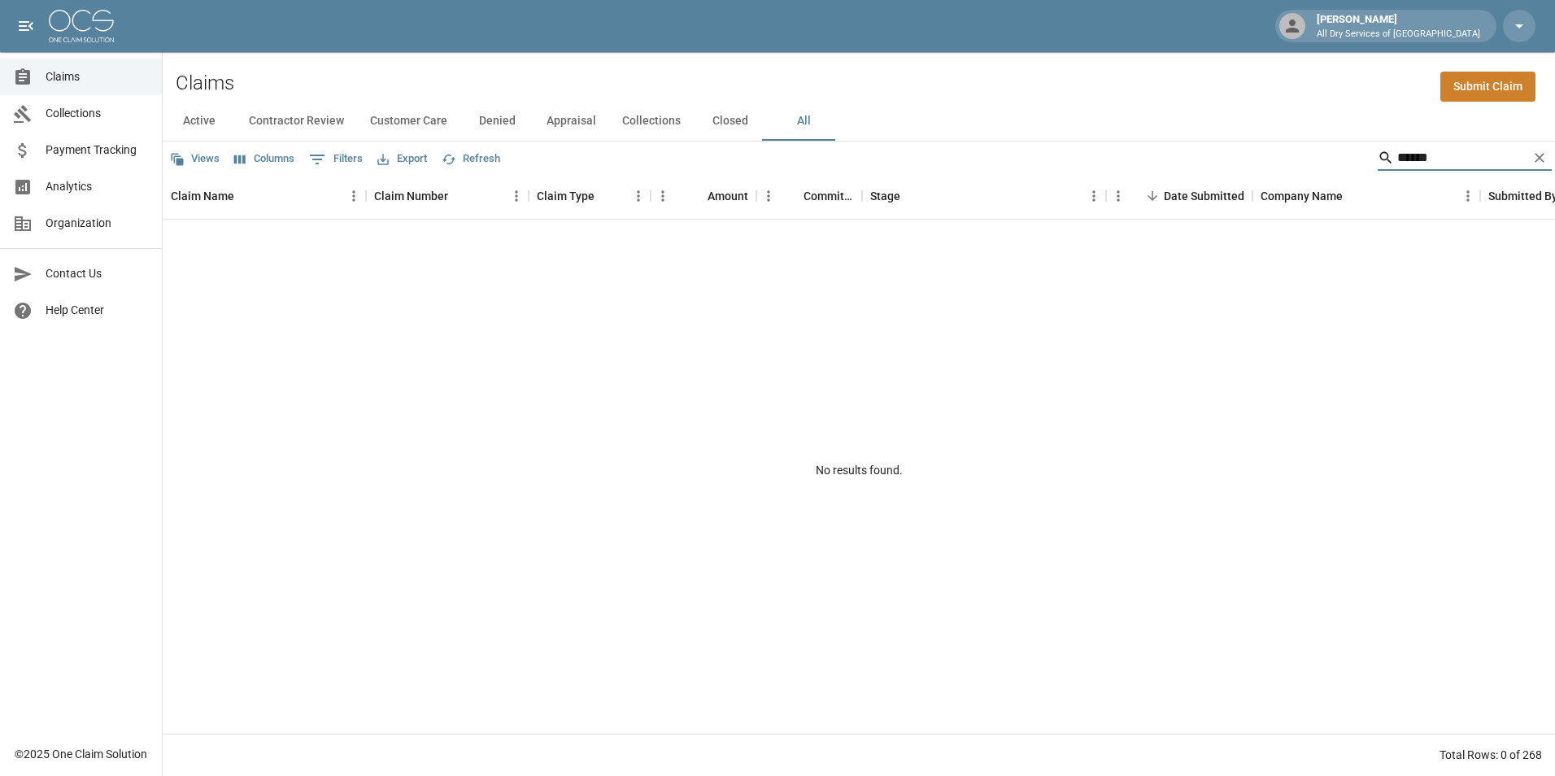
click at [802, 118] on button "All" at bounding box center [803, 121] width 73 height 39
click at [1435, 155] on input "******" at bounding box center [1462, 158] width 130 height 26
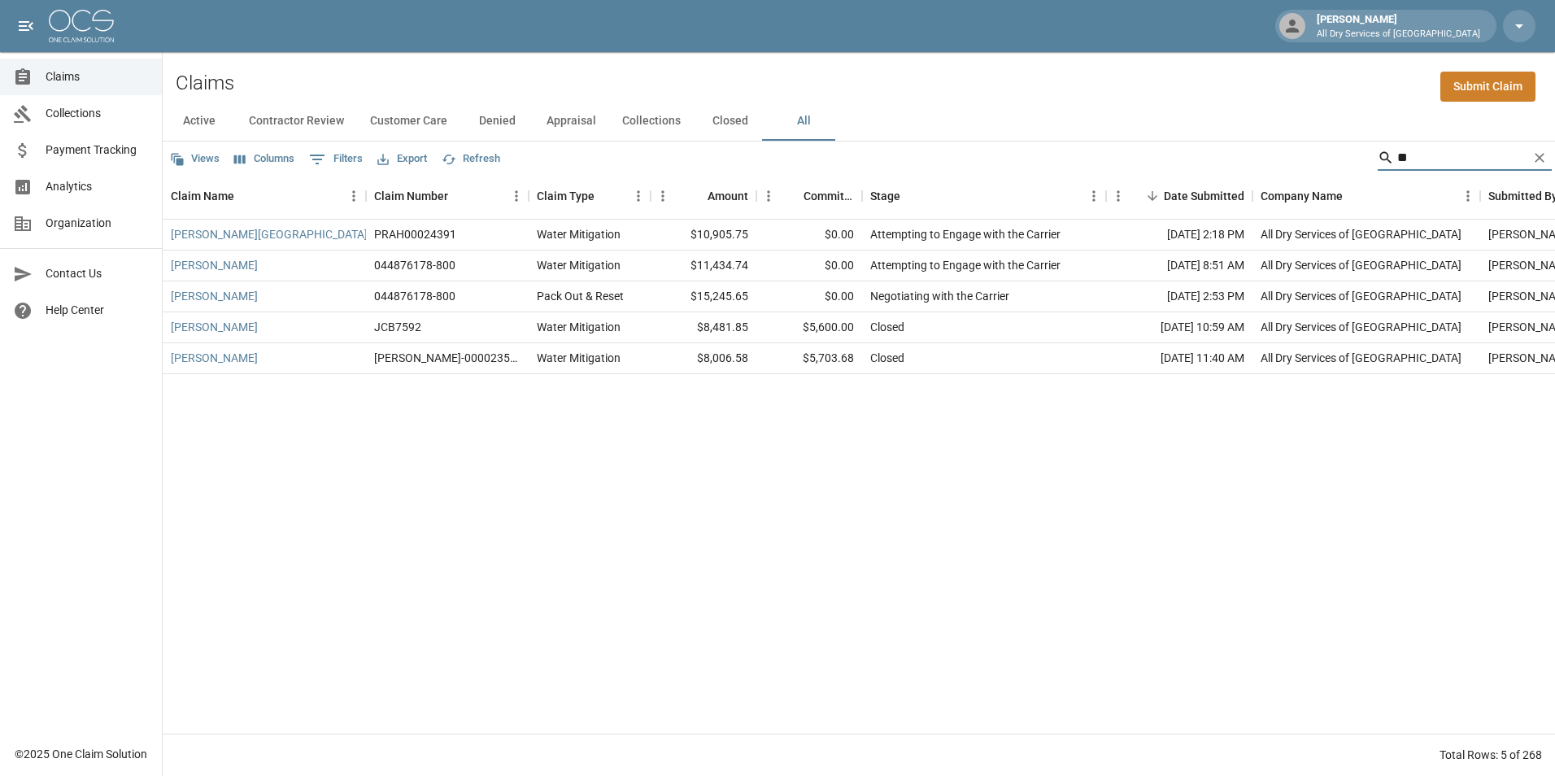
type input "*"
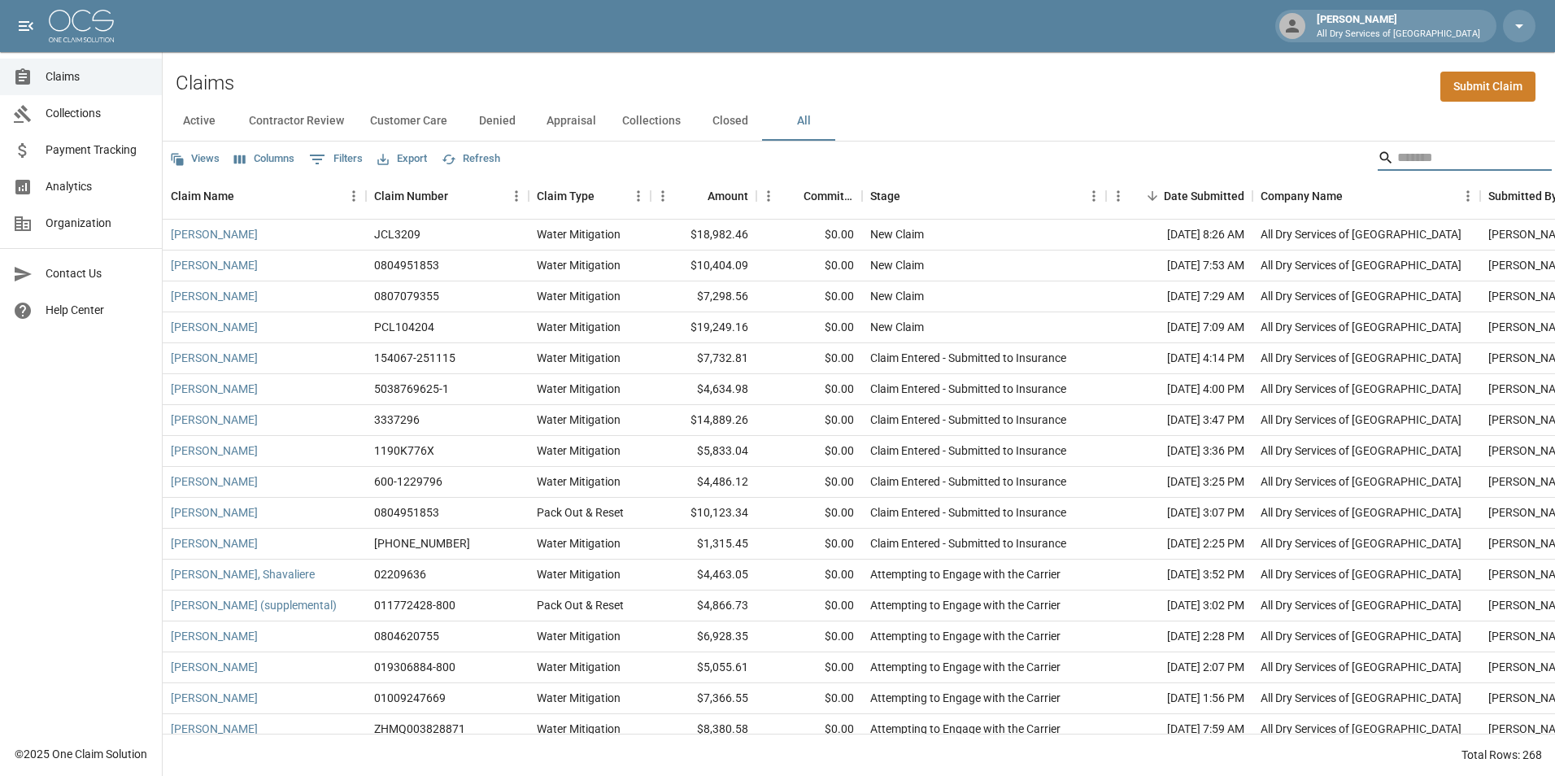
click at [1415, 162] on input "Search" at bounding box center [1462, 158] width 130 height 26
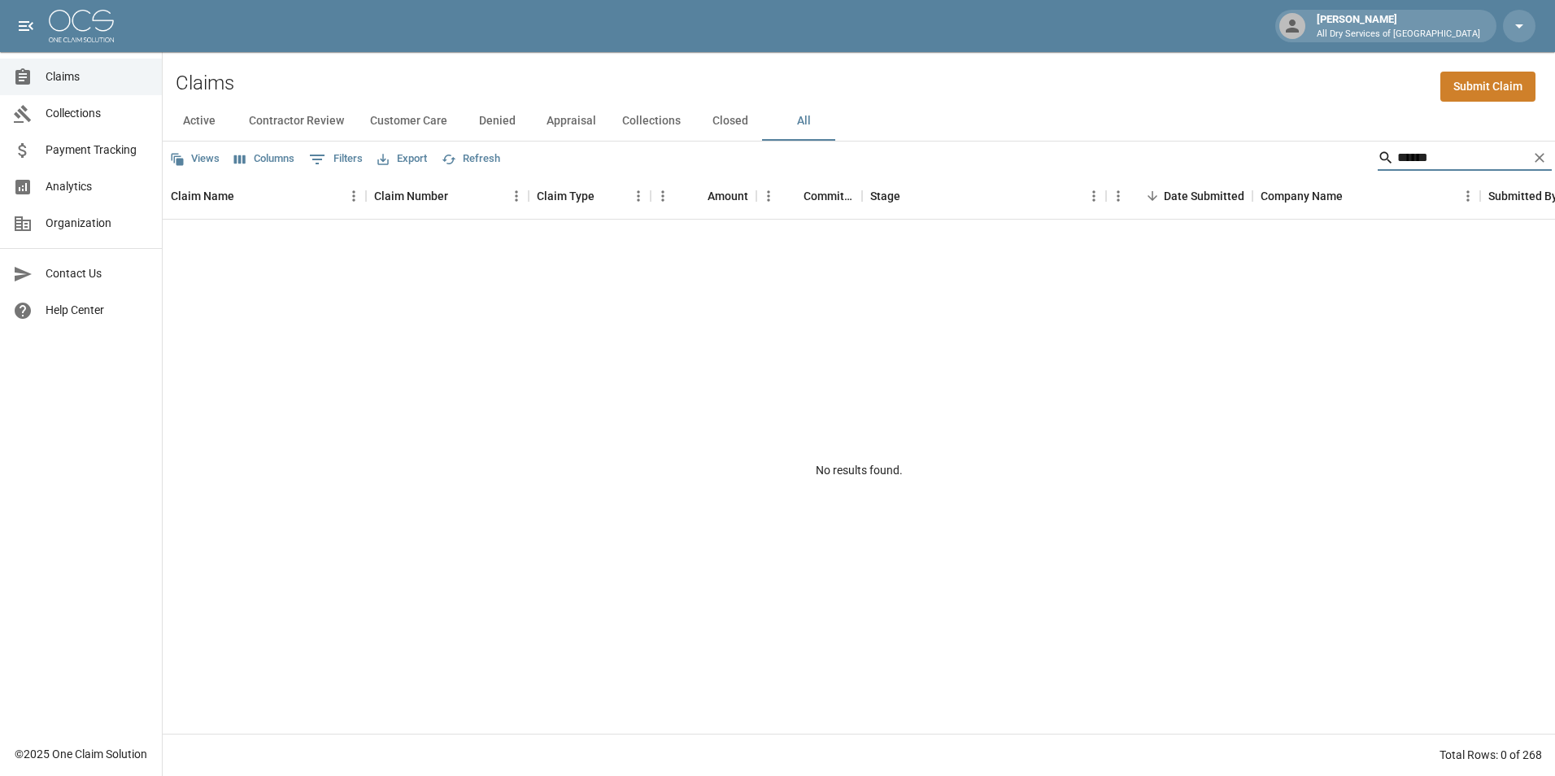
click at [1431, 159] on input "******" at bounding box center [1462, 158] width 130 height 26
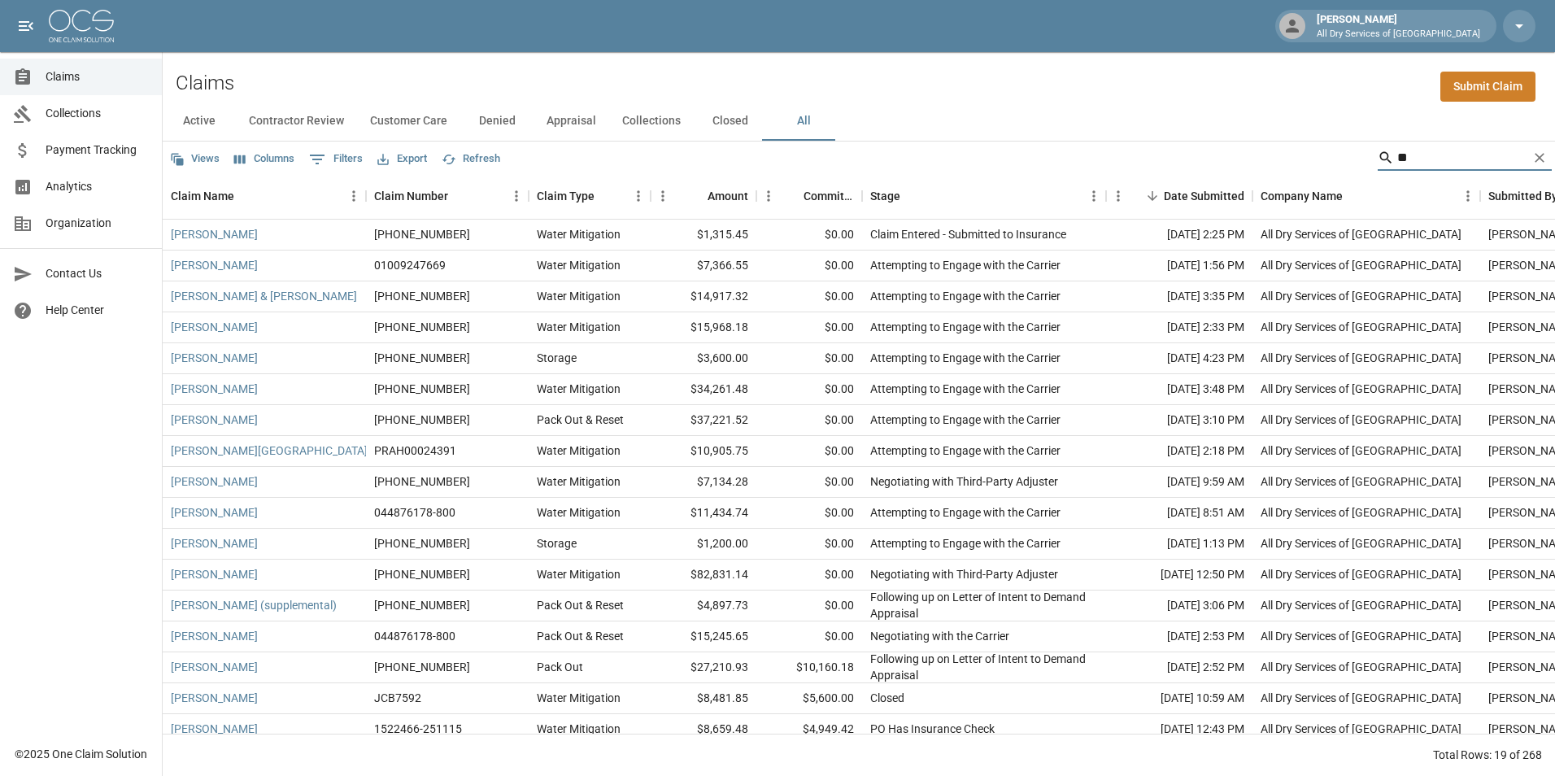
type input "*"
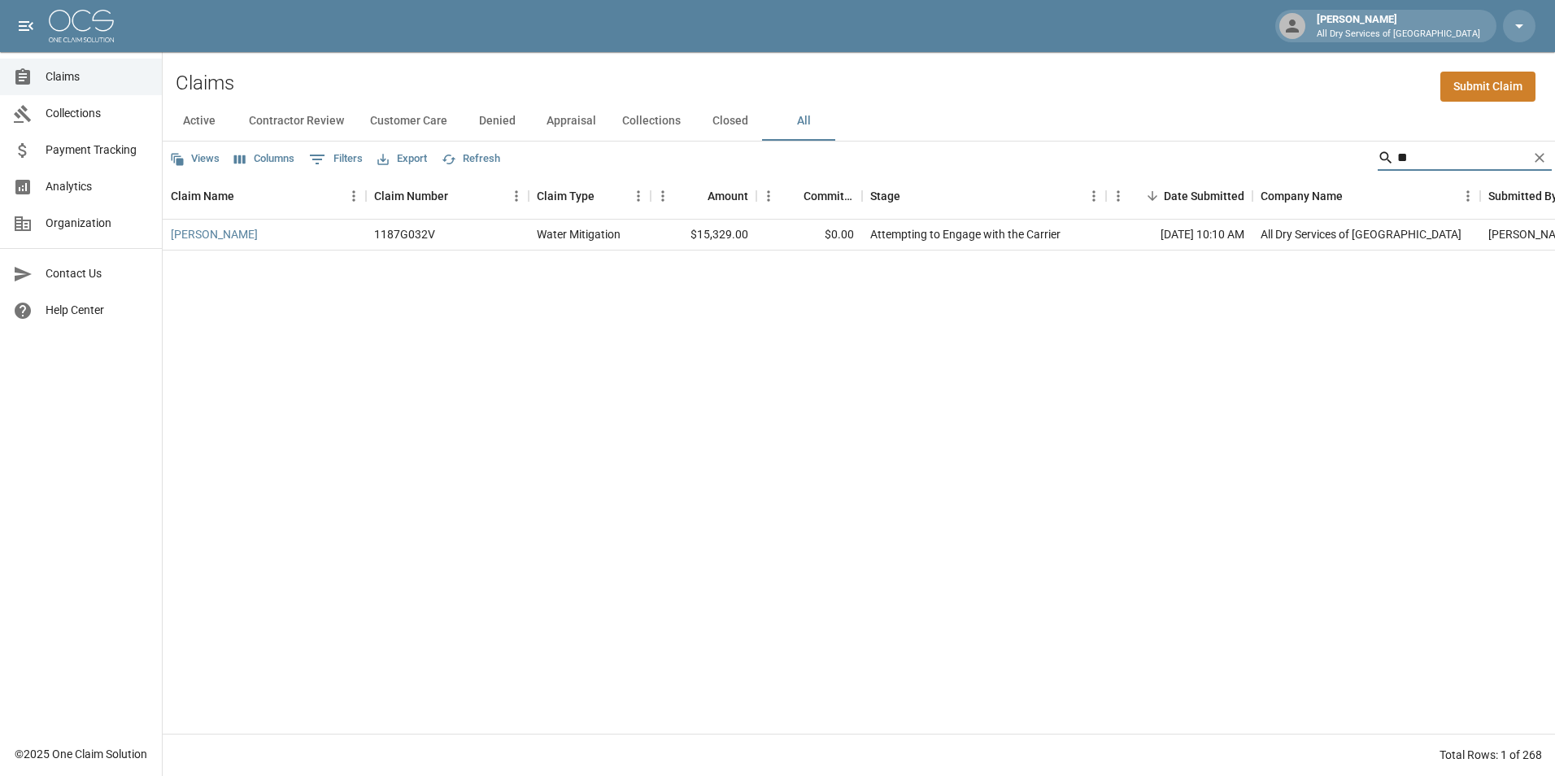
type input "*"
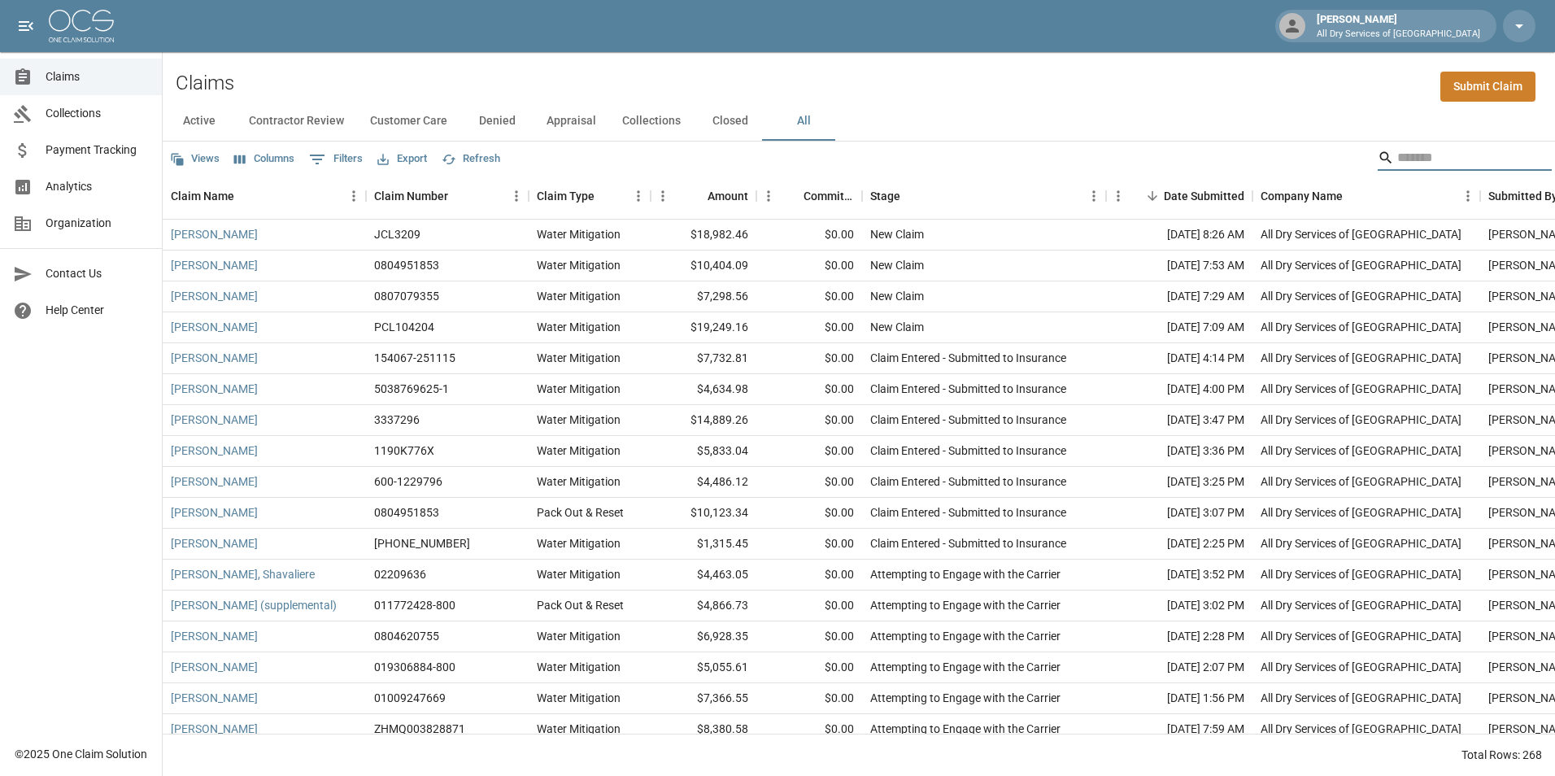
click at [982, 62] on div "Claims Submit Claim" at bounding box center [859, 77] width 1392 height 50
click at [1415, 158] on input "Search" at bounding box center [1462, 158] width 130 height 26
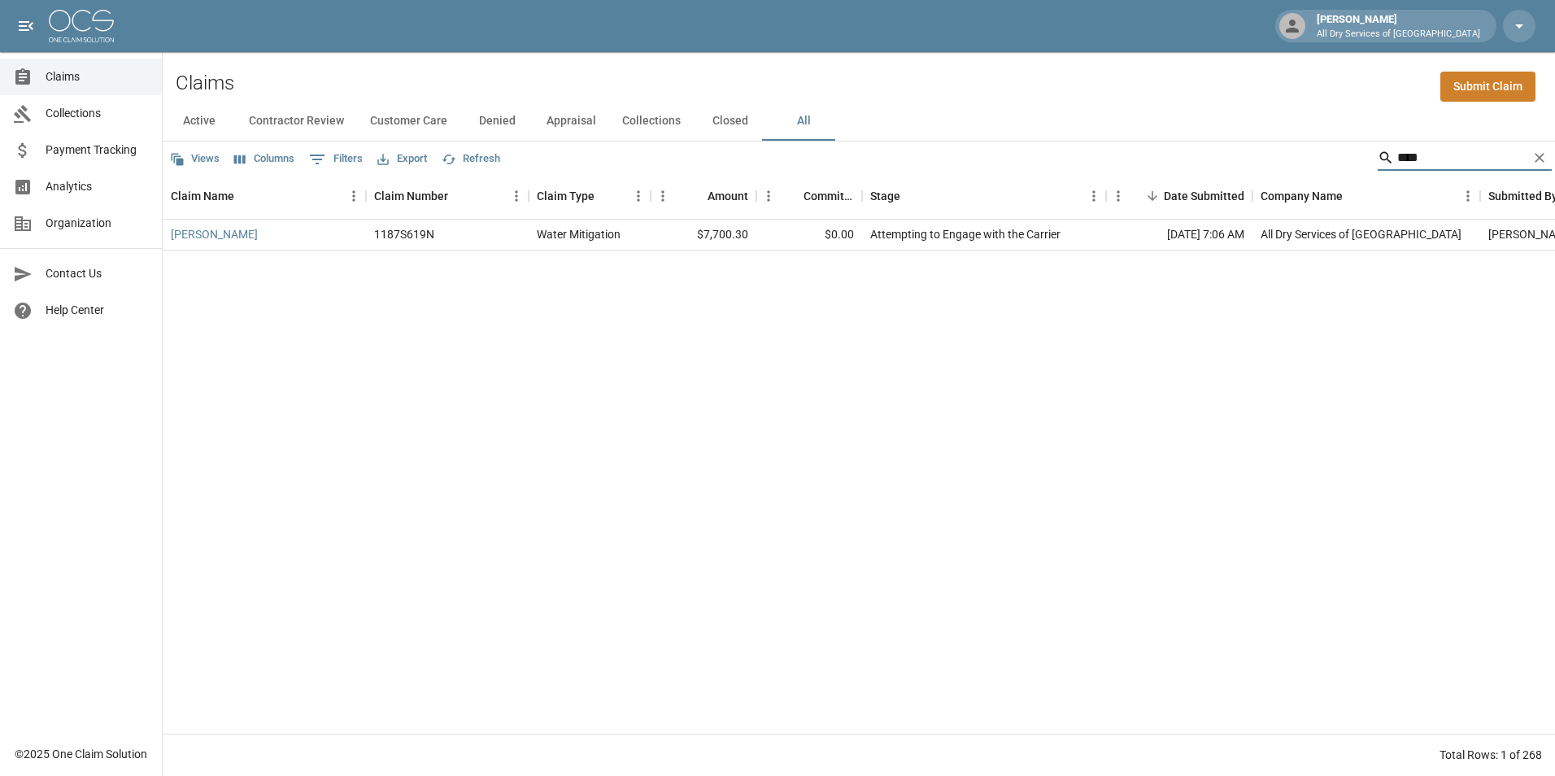
click at [1426, 154] on input "****" at bounding box center [1462, 158] width 130 height 26
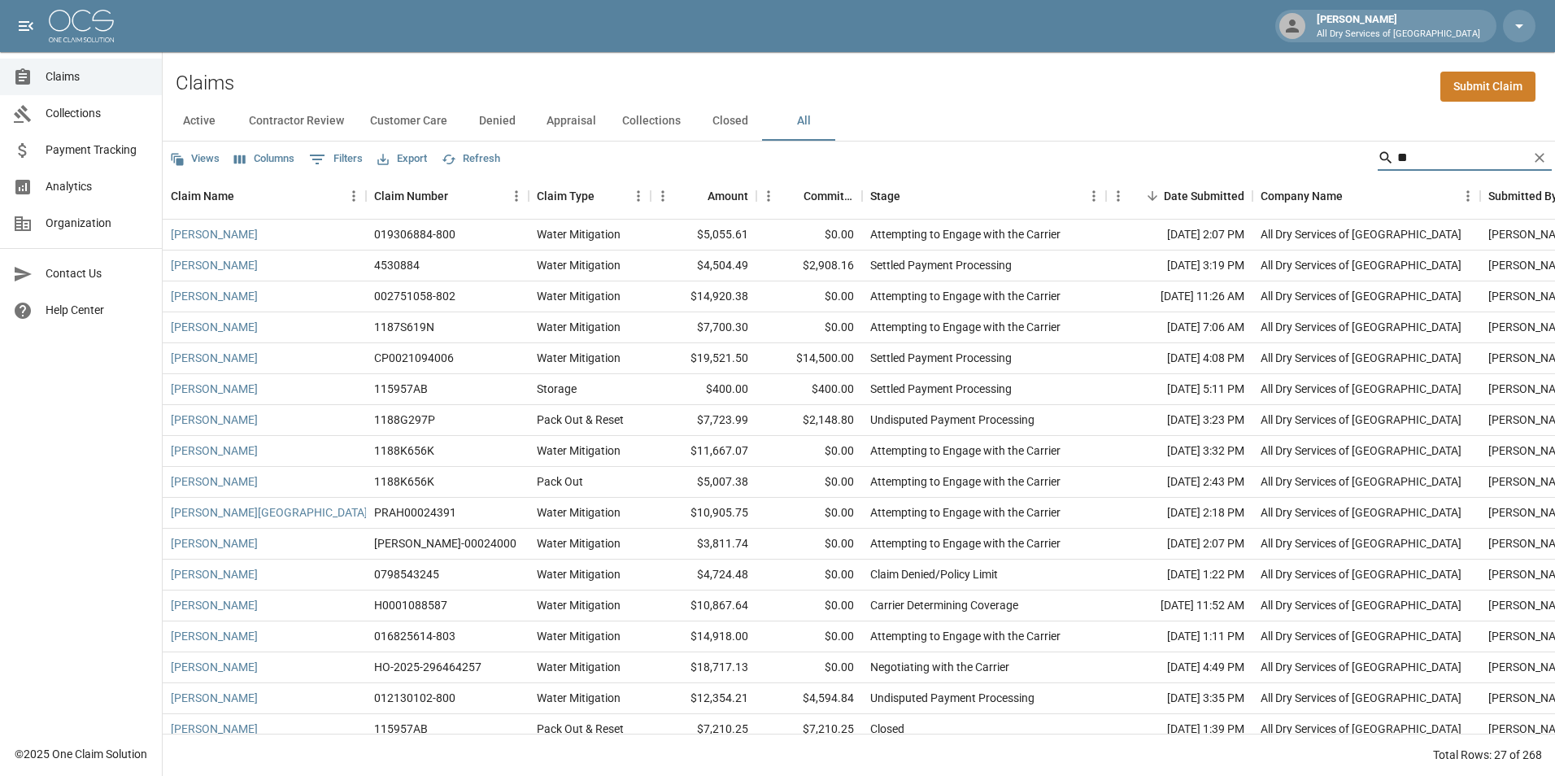
type input "*"
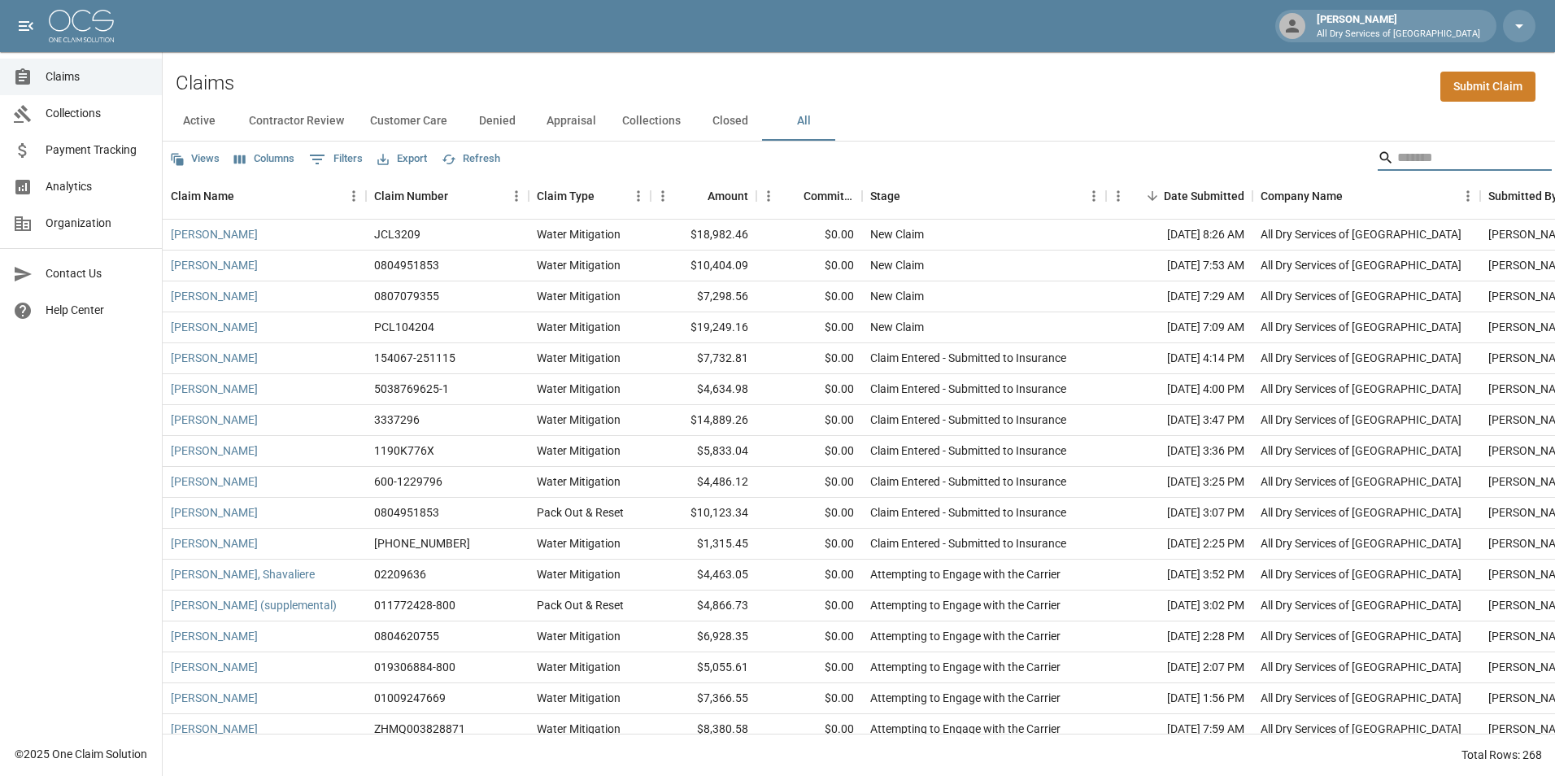
click at [1401, 157] on input "Search" at bounding box center [1462, 158] width 130 height 26
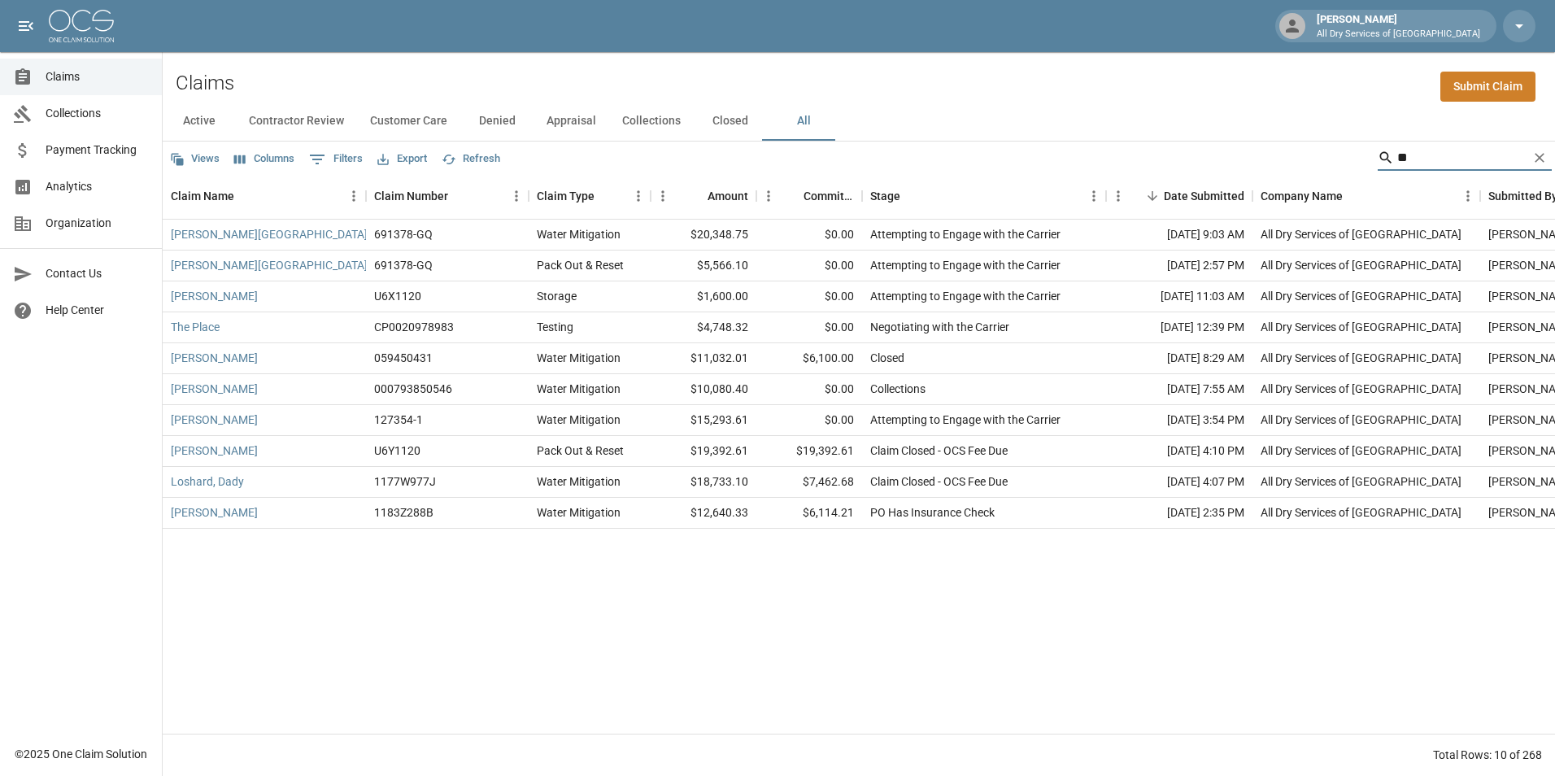
type input "*"
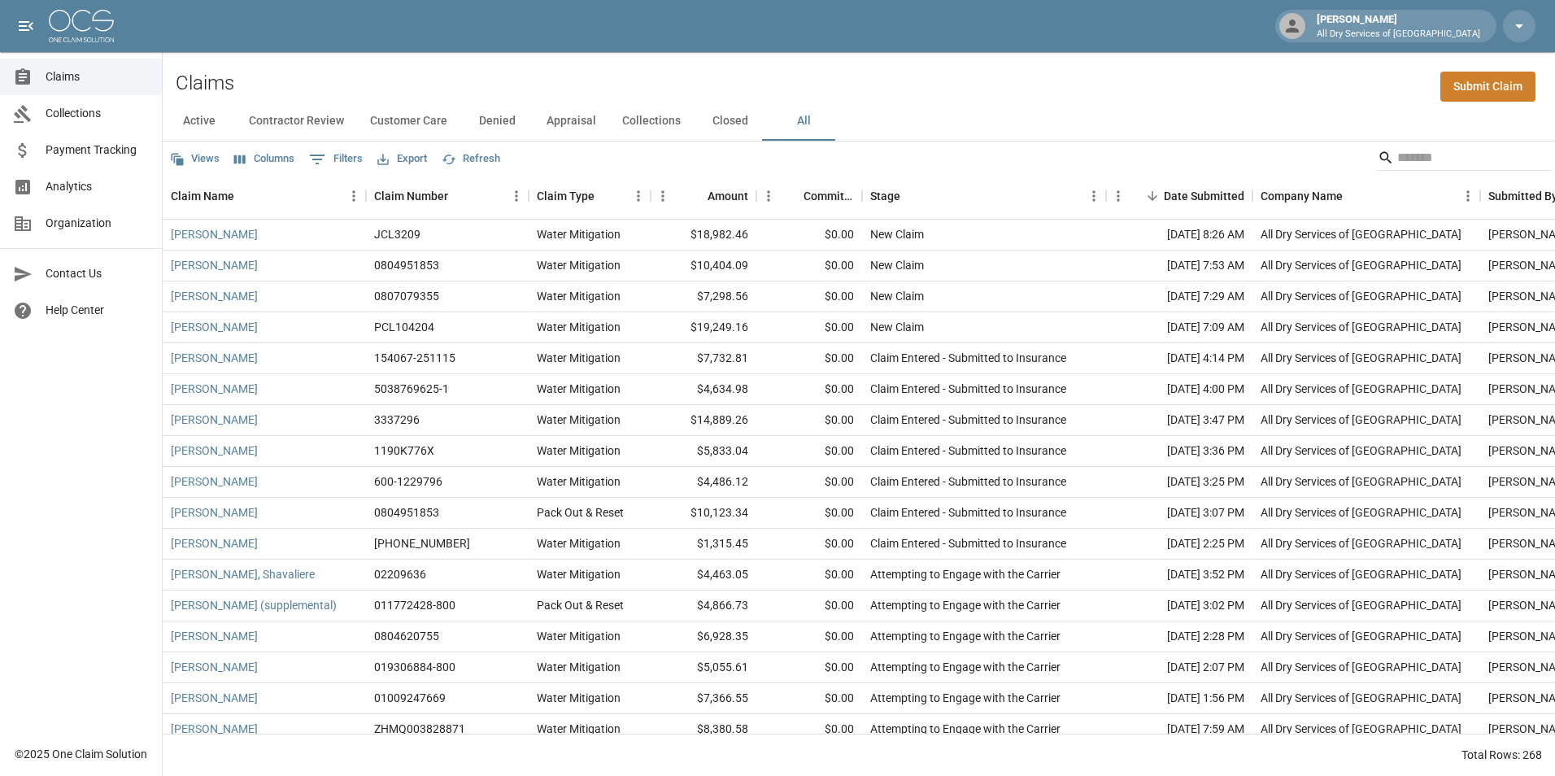
click at [980, 102] on div "Active Contractor Review Customer Care Denied Appraisal Collections Closed All" at bounding box center [859, 121] width 1392 height 39
click at [1448, 165] on input "Search" at bounding box center [1462, 158] width 130 height 26
type input "*"
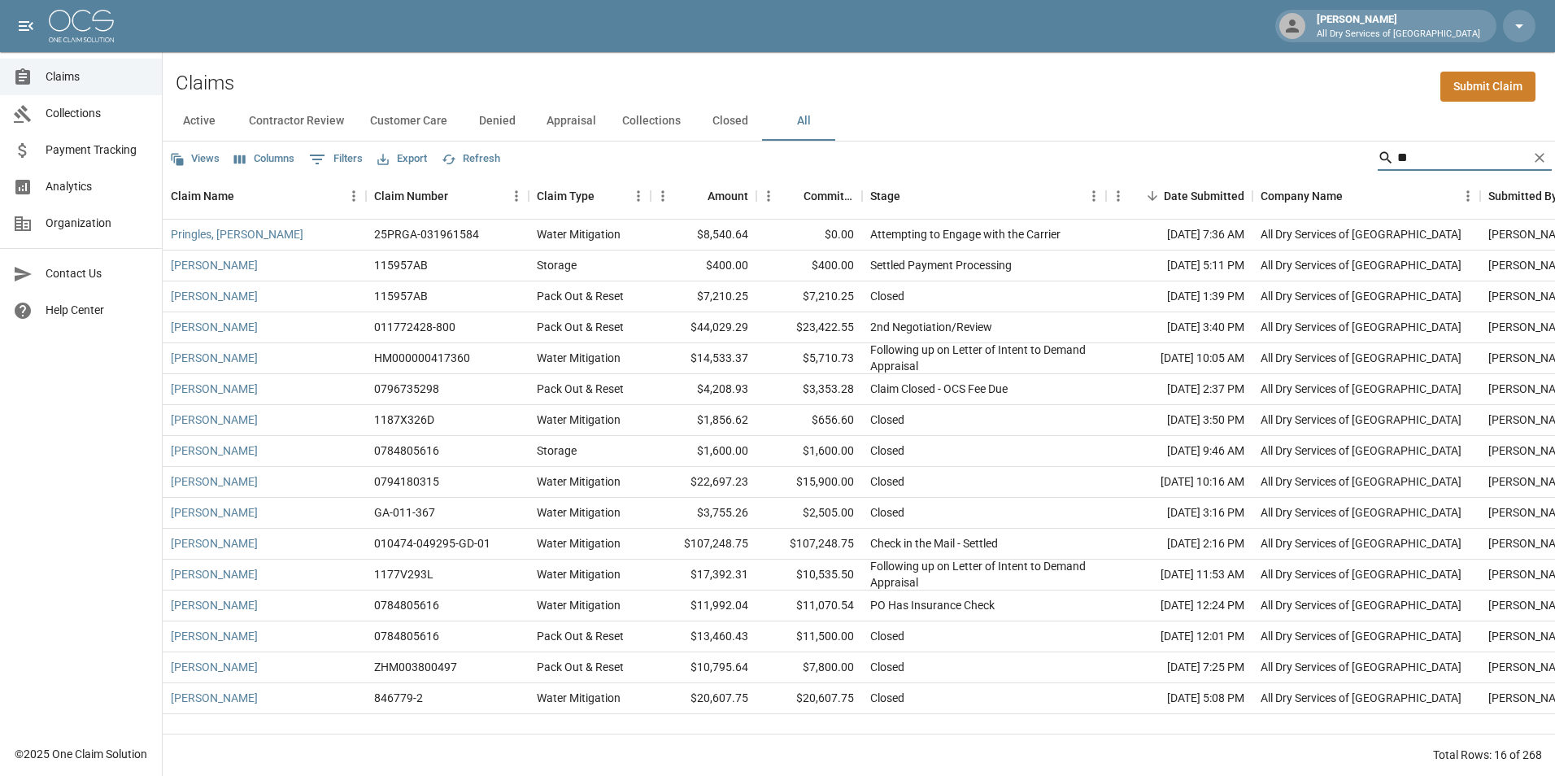
type input "*"
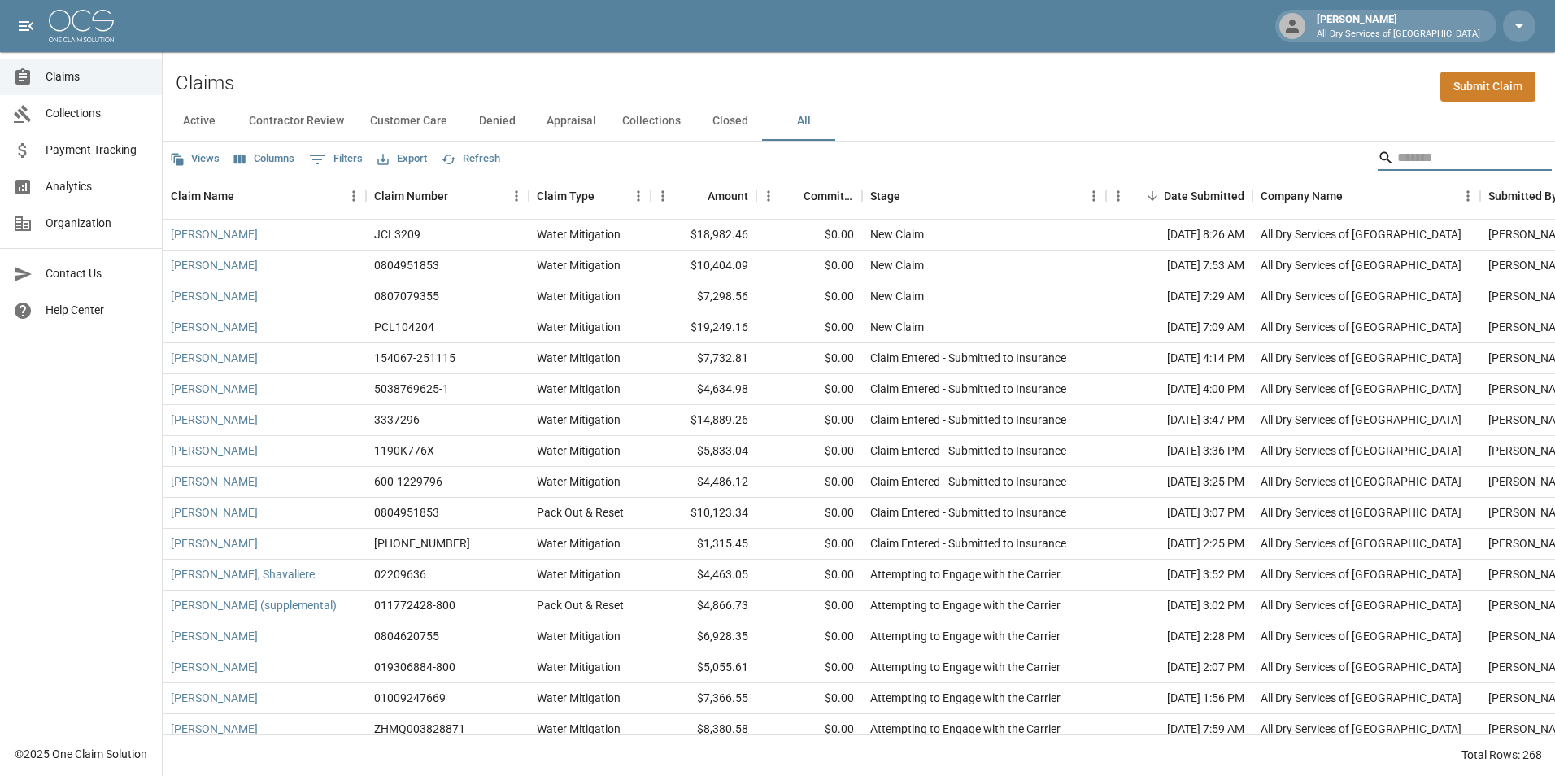
click at [1412, 158] on input "Search" at bounding box center [1462, 158] width 130 height 26
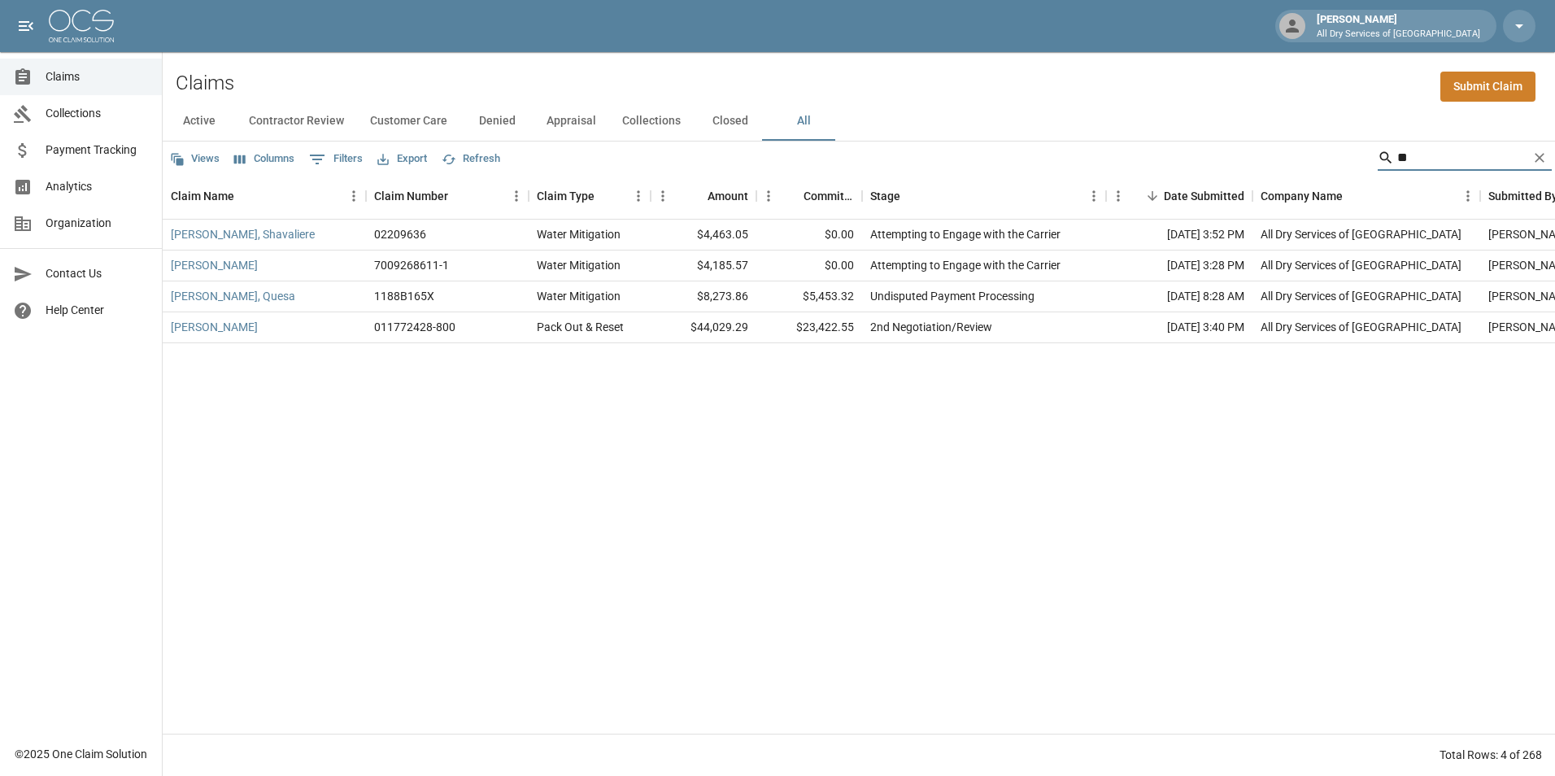
type input "*"
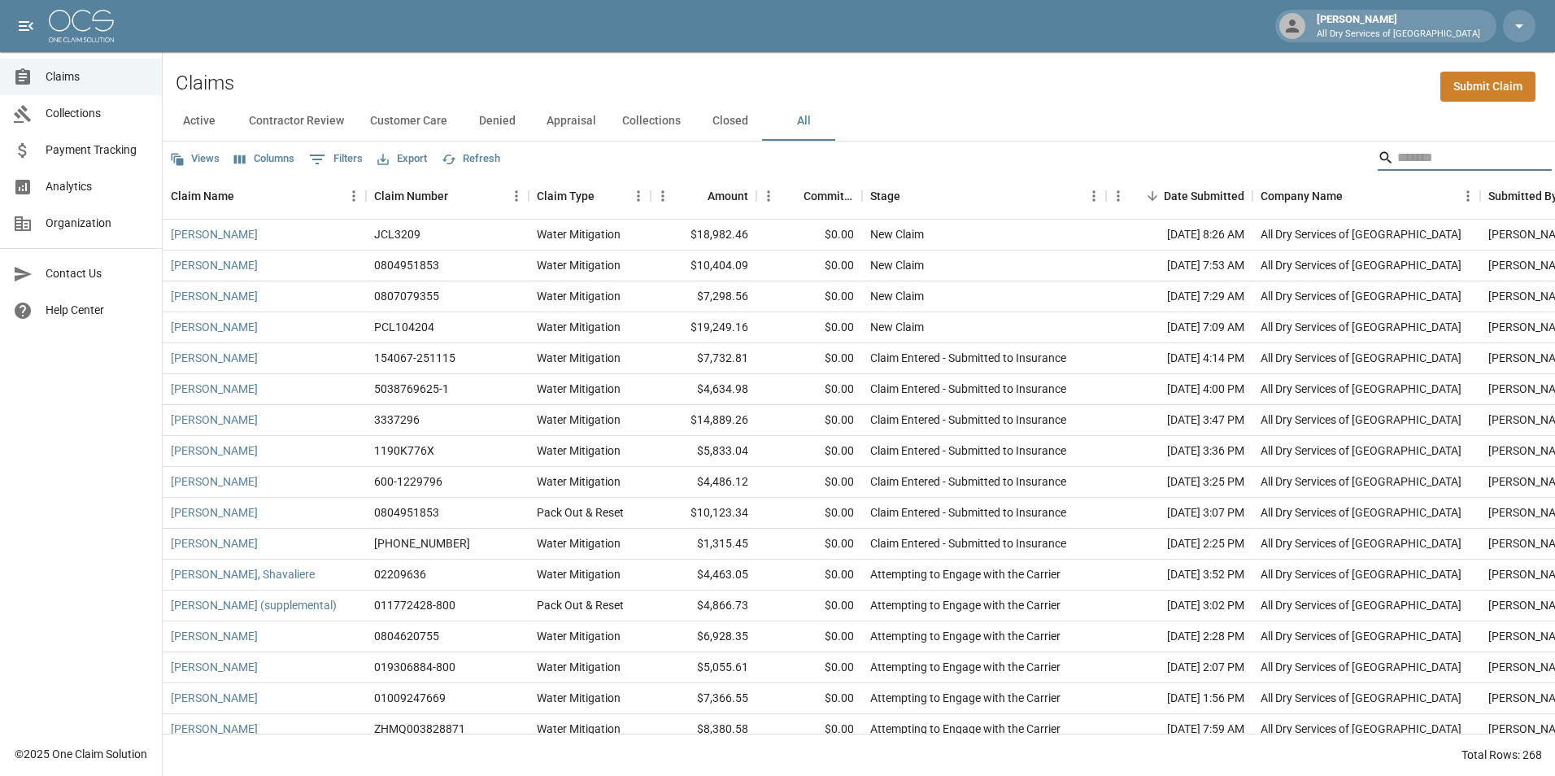
click at [1404, 160] on input "Search" at bounding box center [1462, 158] width 130 height 26
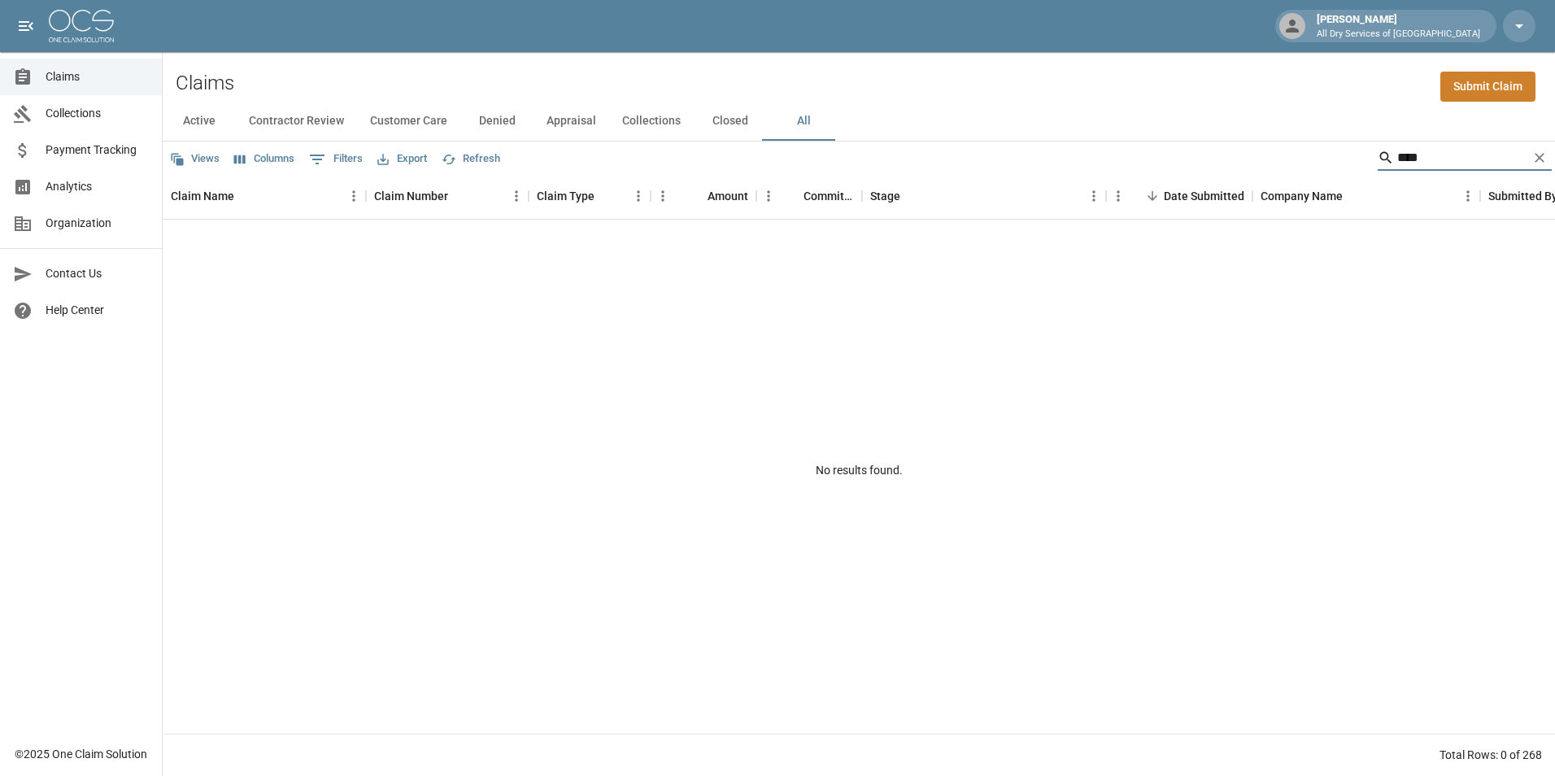
click at [1445, 154] on input "****" at bounding box center [1462, 158] width 130 height 26
type input "*"
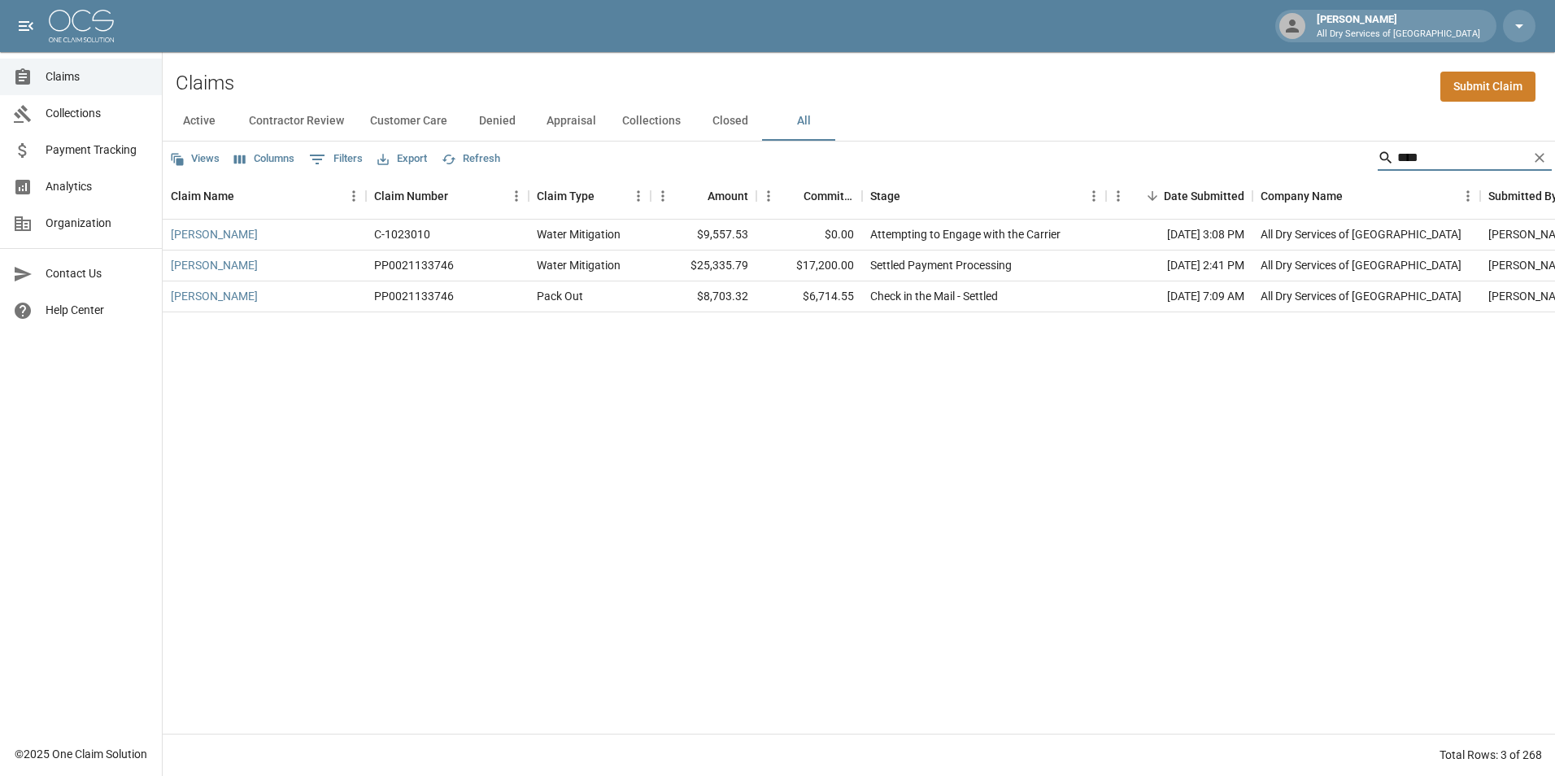
click at [1430, 150] on input "****" at bounding box center [1462, 158] width 130 height 26
type input "*"
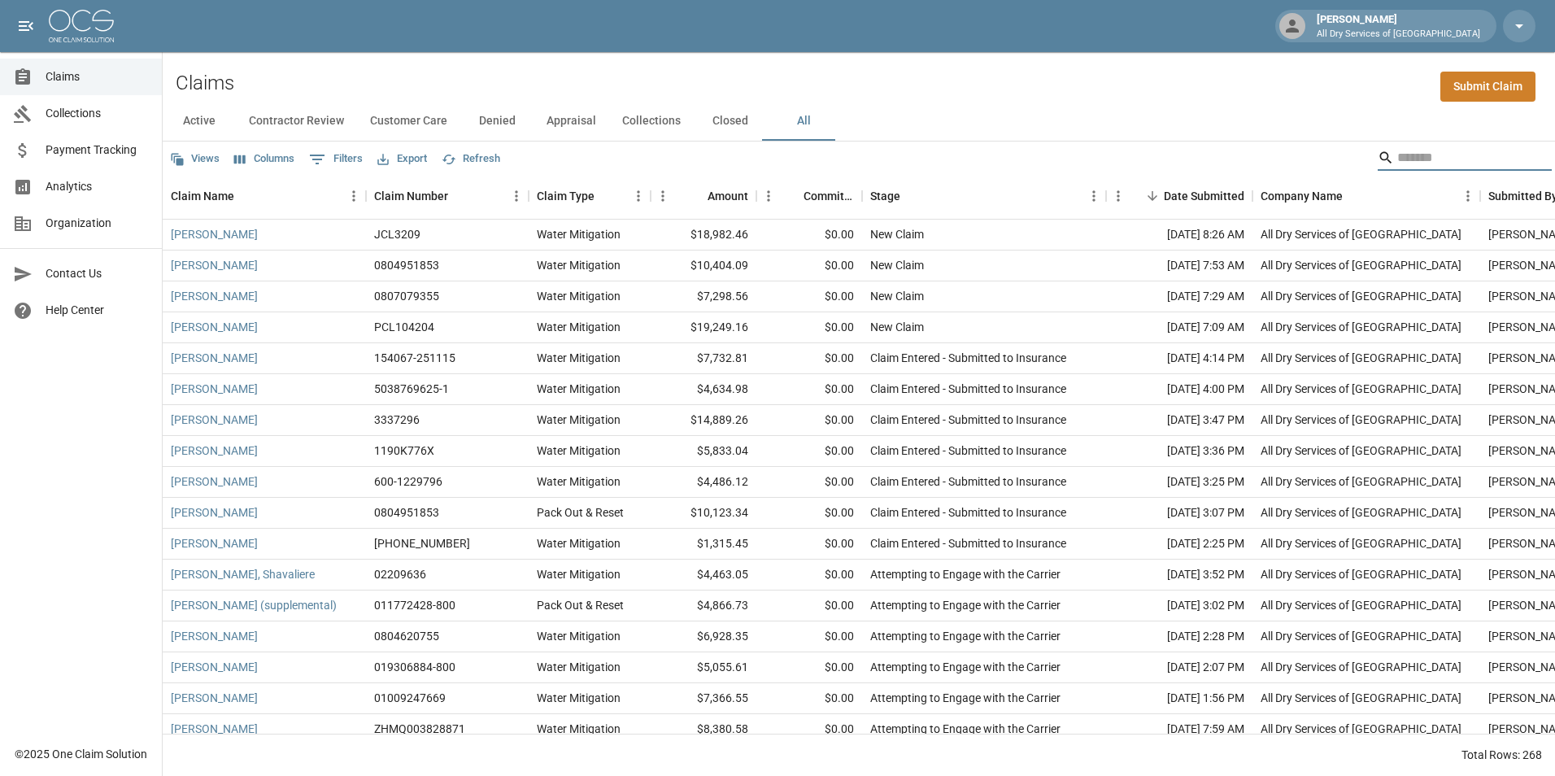
click at [1430, 162] on input "Search" at bounding box center [1462, 158] width 130 height 26
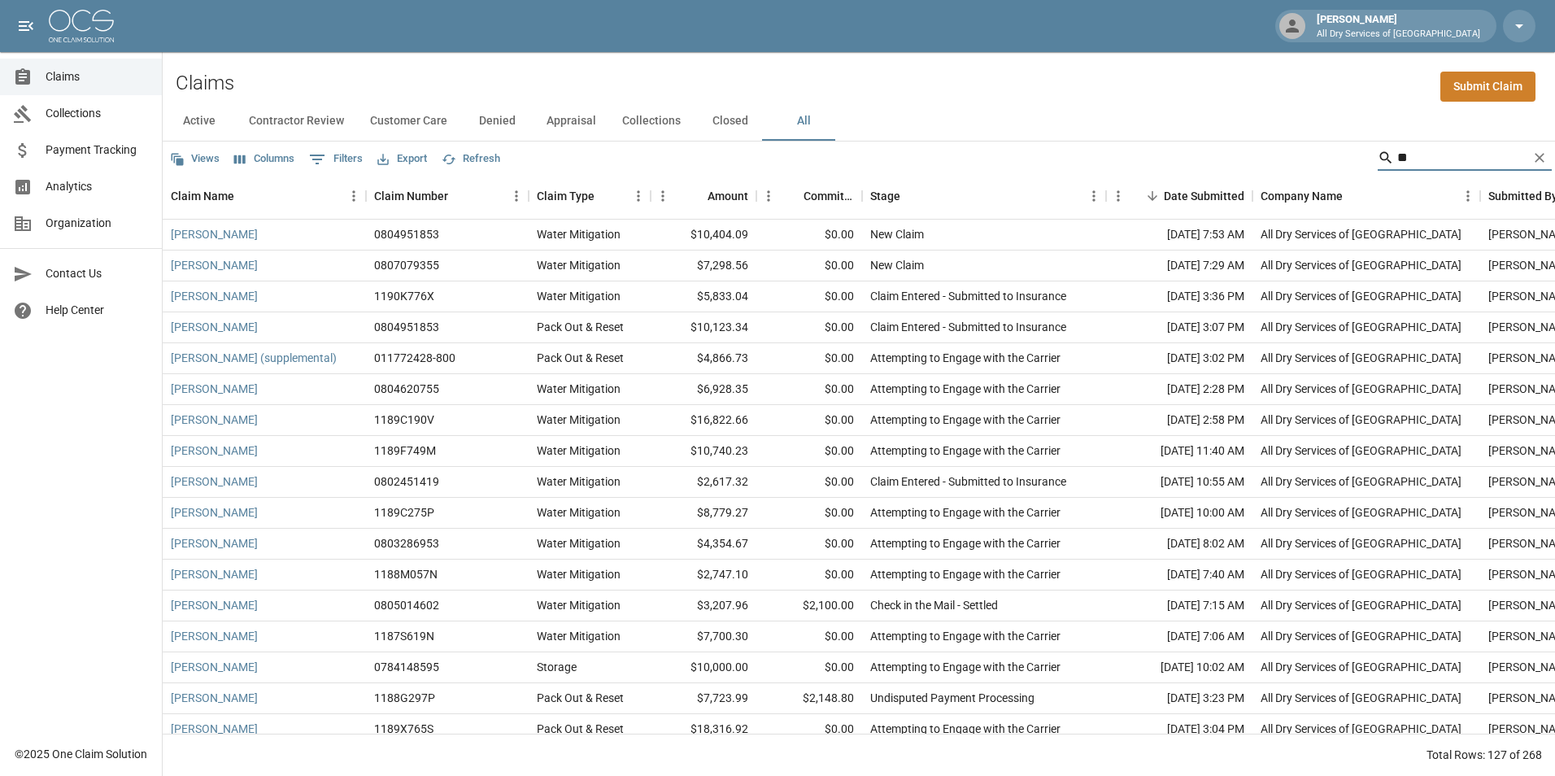
type input "*"
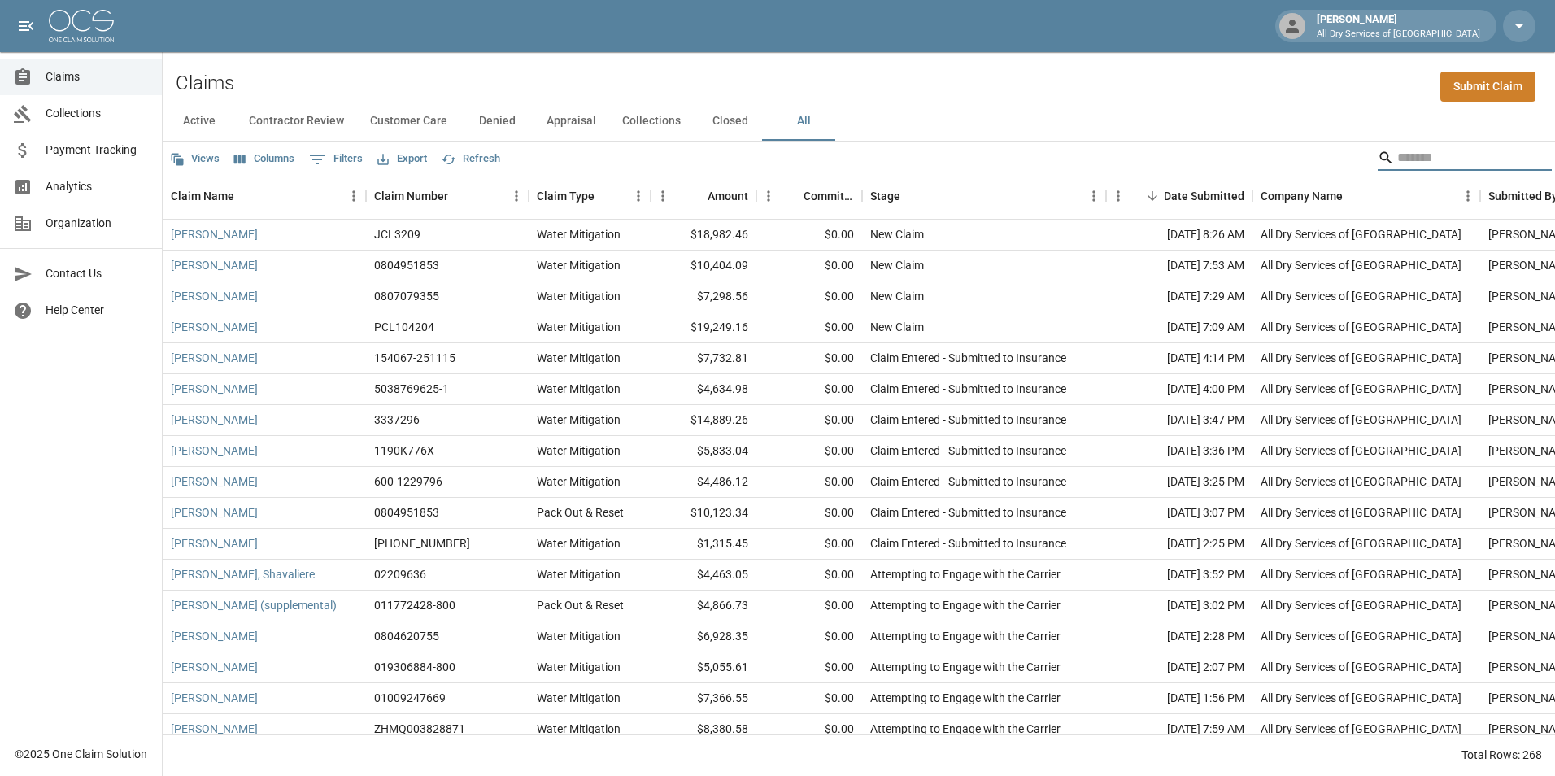
click at [890, 84] on div "Claims Submit Claim" at bounding box center [859, 77] width 1392 height 50
